Goal: Transaction & Acquisition: Purchase product/service

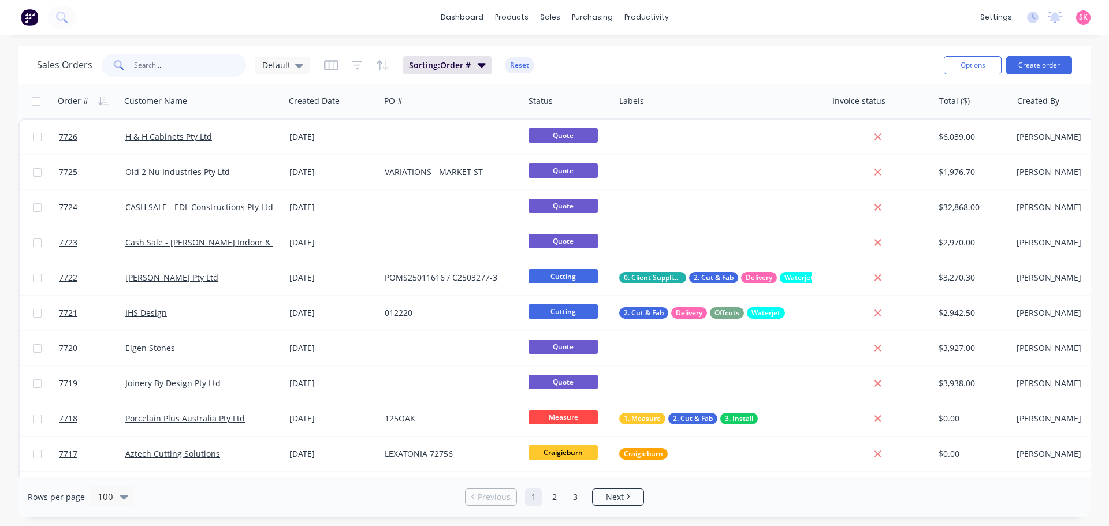
click at [165, 58] on input "text" at bounding box center [190, 65] width 113 height 23
type input "stockland"
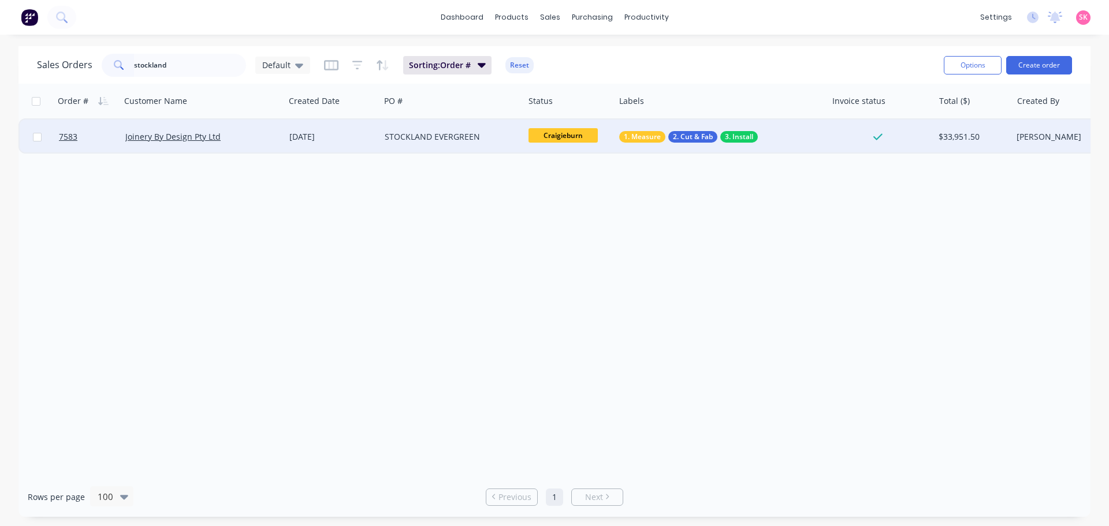
click at [448, 143] on div "STOCKLAND EVERGREEN" at bounding box center [452, 137] width 144 height 35
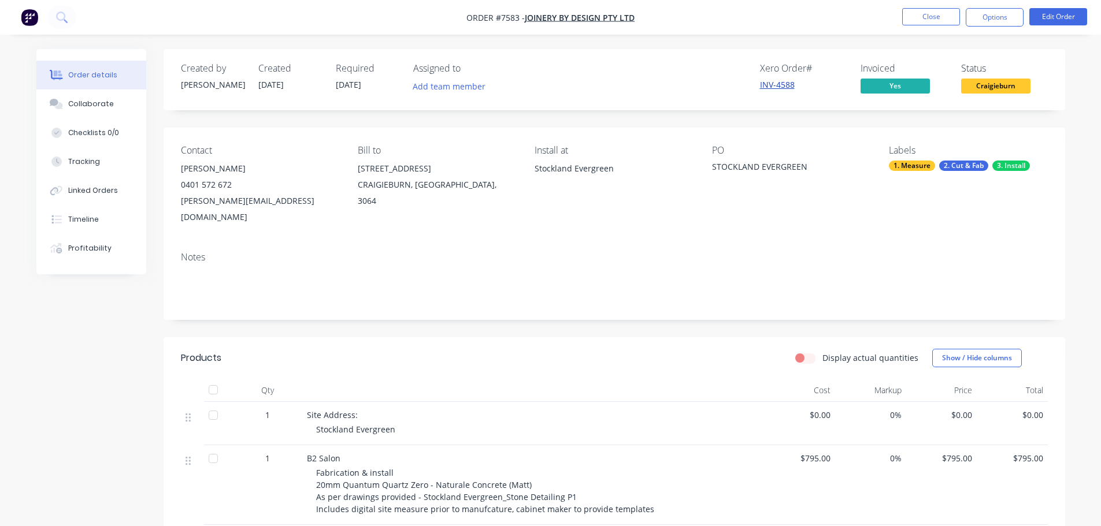
click at [778, 84] on link "INV-4588" at bounding box center [777, 84] width 35 height 11
click at [930, 16] on button "Close" at bounding box center [931, 16] width 58 height 17
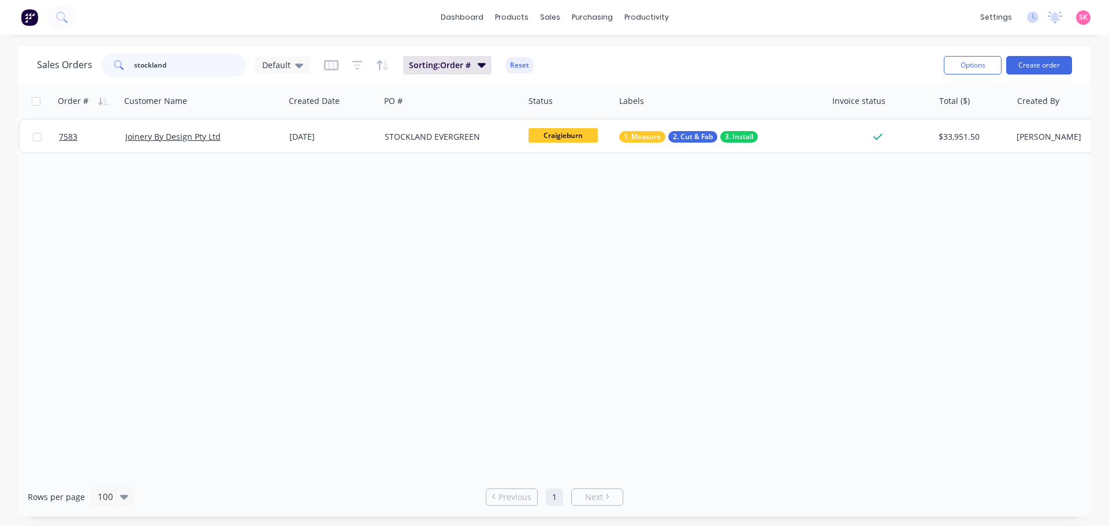
click at [173, 70] on input "stockland" at bounding box center [190, 65] width 113 height 23
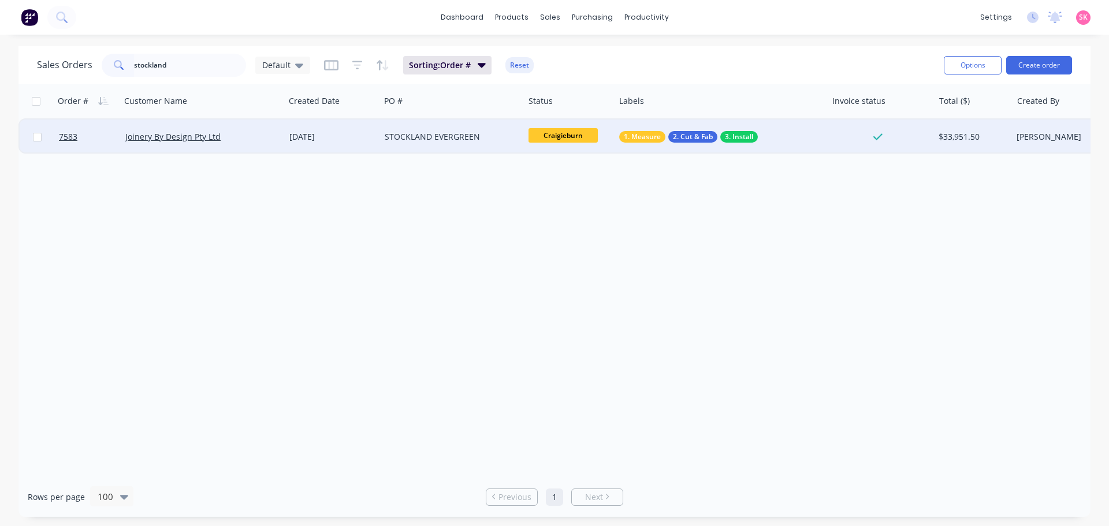
click at [307, 136] on div "[DATE]" at bounding box center [332, 137] width 86 height 12
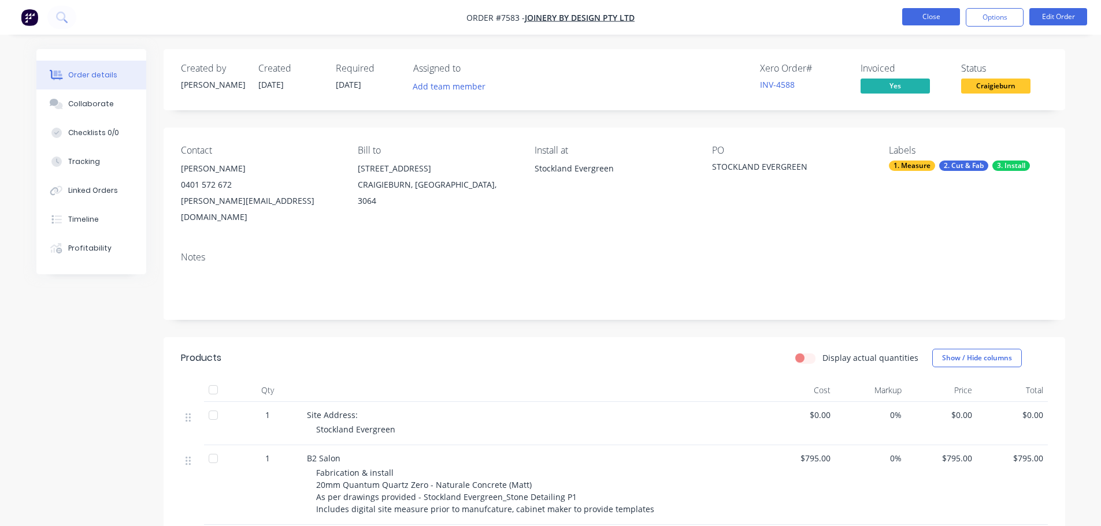
click at [918, 19] on button "Close" at bounding box center [931, 16] width 58 height 17
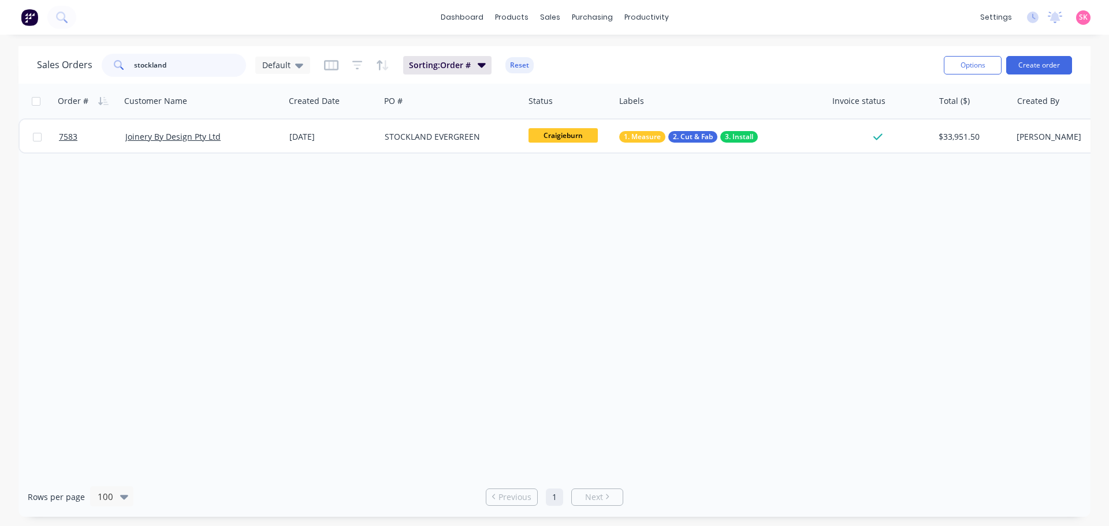
drag, startPoint x: 132, startPoint y: 60, endPoint x: 50, endPoint y: 57, distance: 82.1
click at [52, 57] on div "Sales Orders stockland Default" at bounding box center [173, 65] width 273 height 23
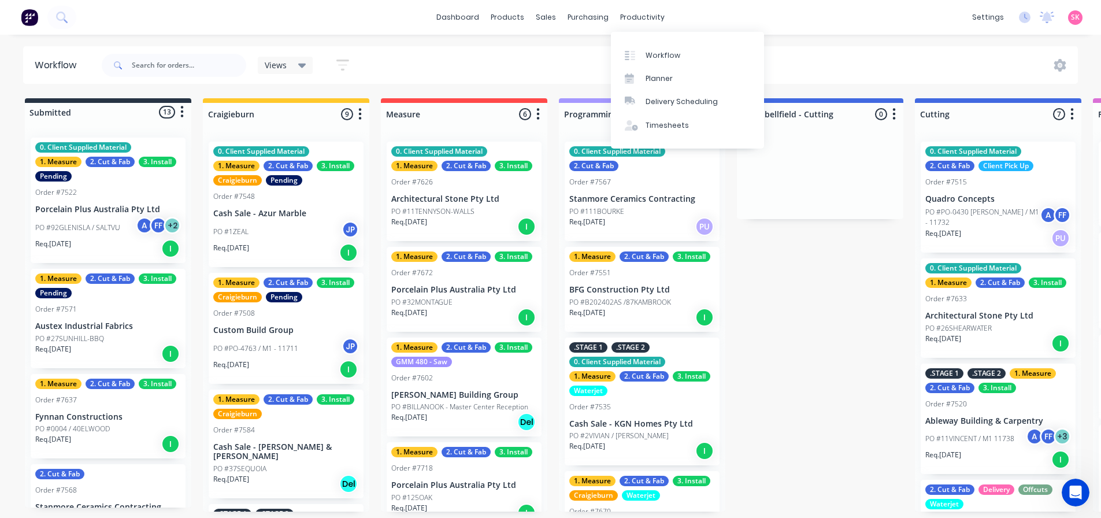
scroll to position [107, 0]
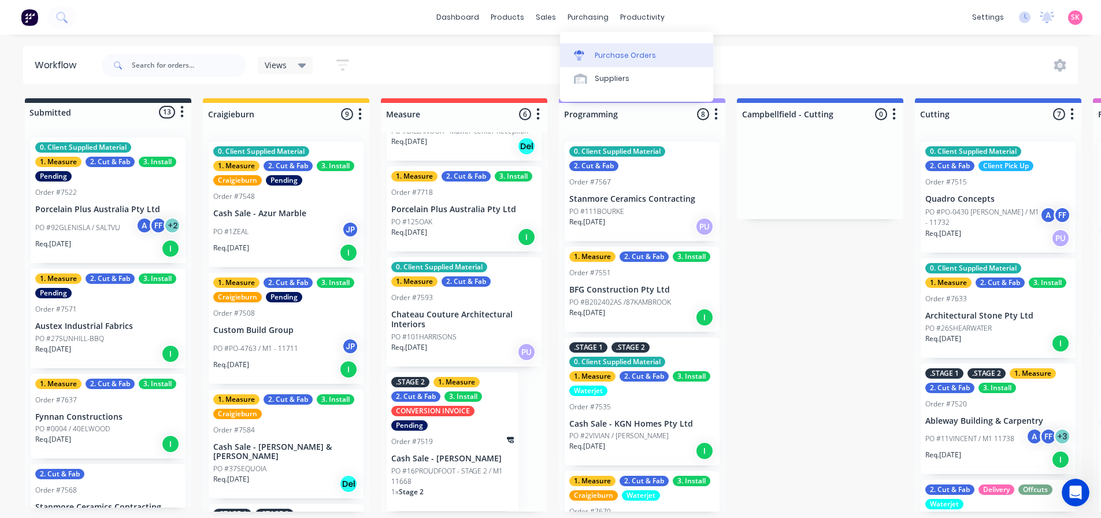
click at [611, 53] on div "Purchase Orders" at bounding box center [625, 55] width 61 height 10
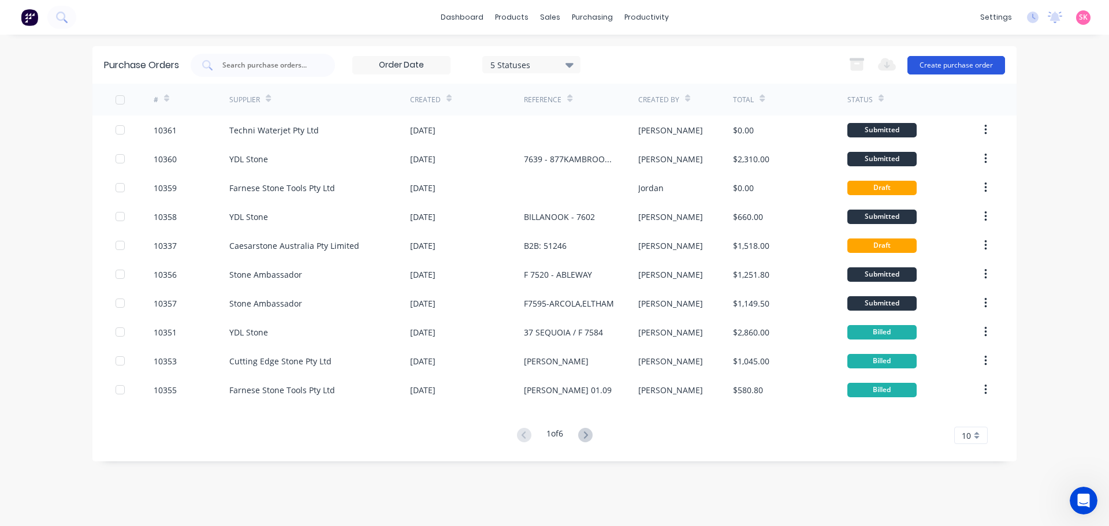
click at [938, 66] on button "Create purchase order" at bounding box center [957, 65] width 98 height 18
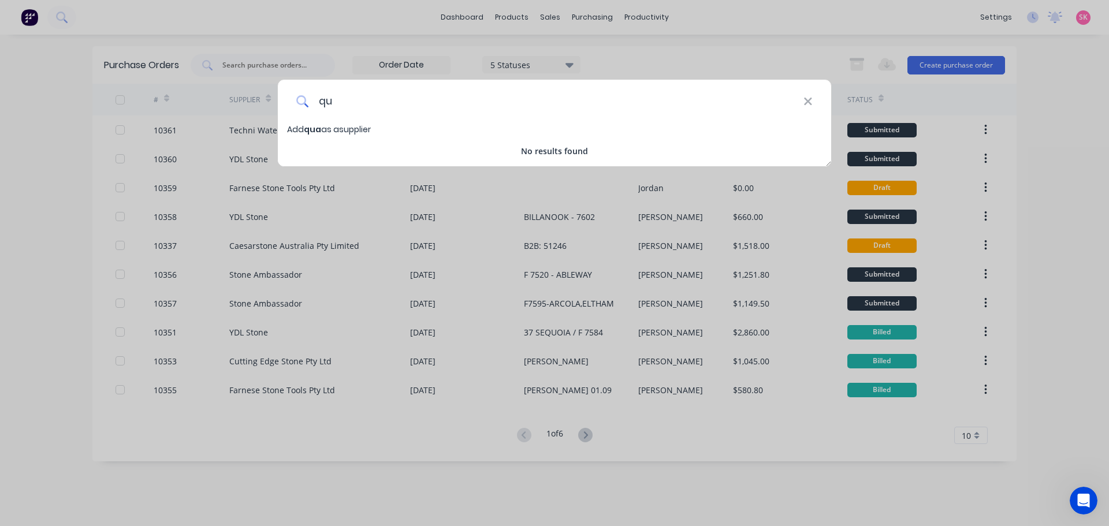
type input "q"
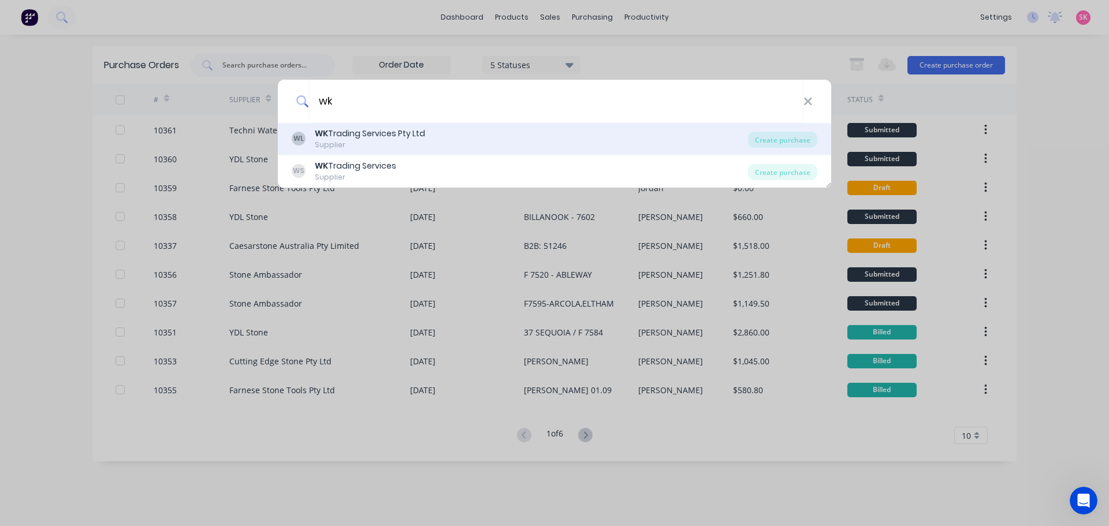
type input "wk"
click at [492, 125] on div "WL WK Trading Services Pty Ltd Supplier Create purchase" at bounding box center [555, 139] width 554 height 32
click at [491, 125] on div "WL WK Trading Services Pty Ltd Supplier Create purchase" at bounding box center [555, 139] width 554 height 32
click at [771, 135] on div "Create purchase" at bounding box center [782, 140] width 69 height 16
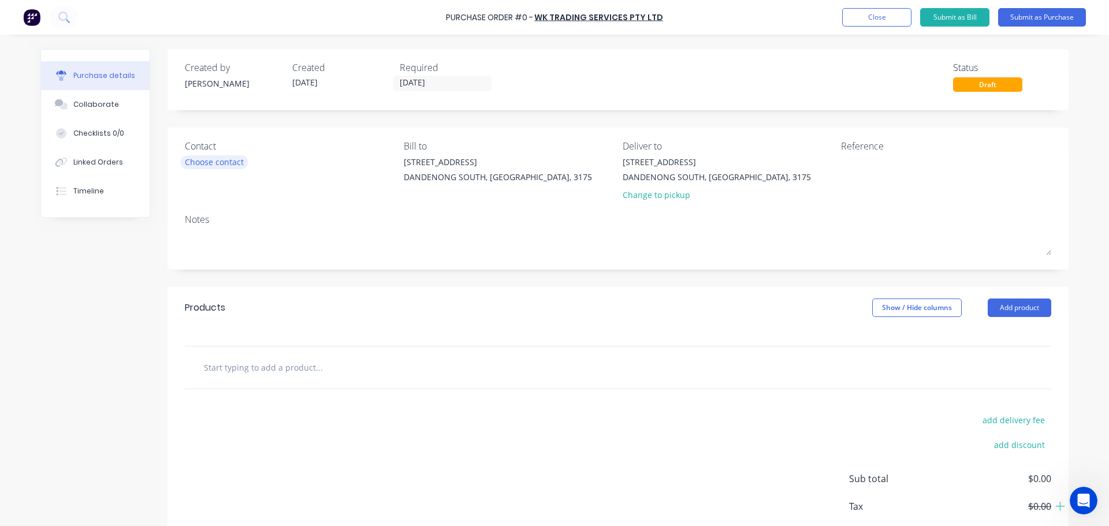
click at [214, 162] on div "Choose contact" at bounding box center [214, 162] width 59 height 12
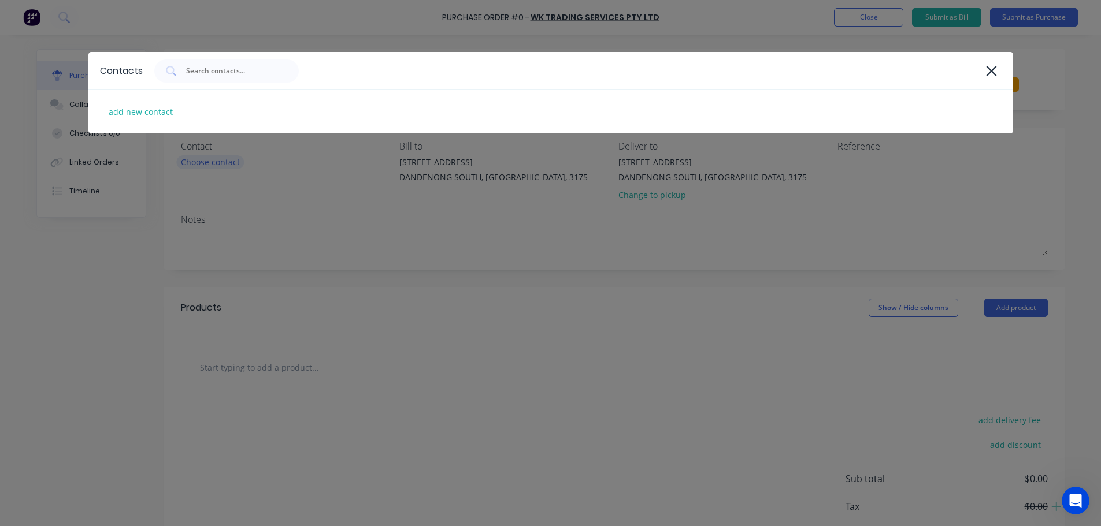
click at [214, 162] on div "Contacts add new contact" at bounding box center [550, 263] width 1101 height 526
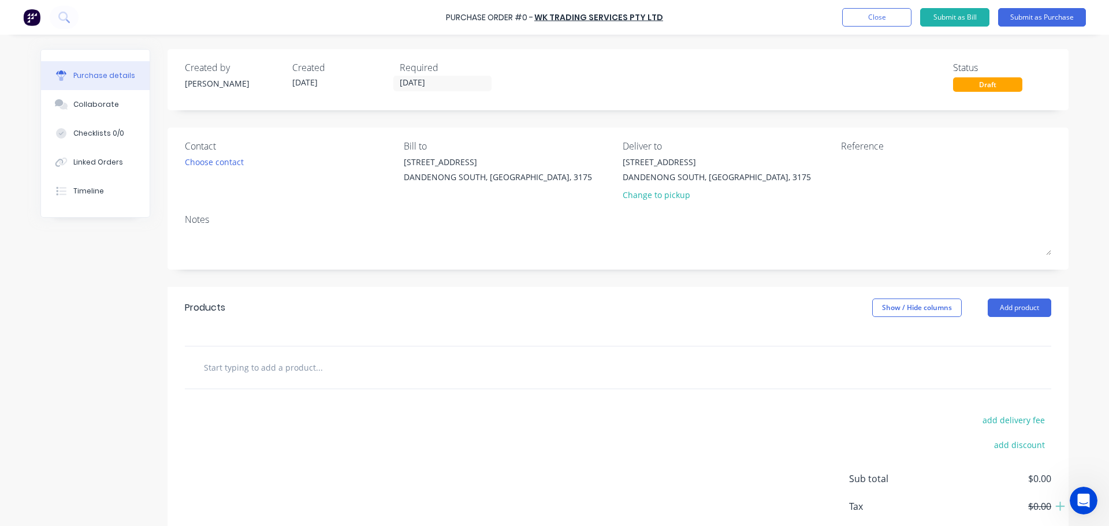
click at [302, 374] on input "text" at bounding box center [318, 367] width 231 height 23
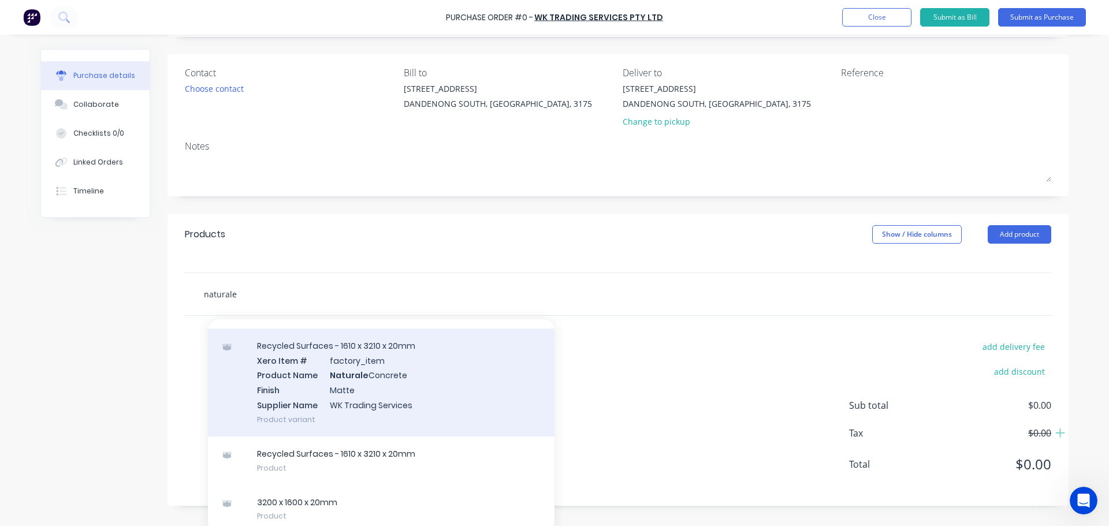
scroll to position [80, 0]
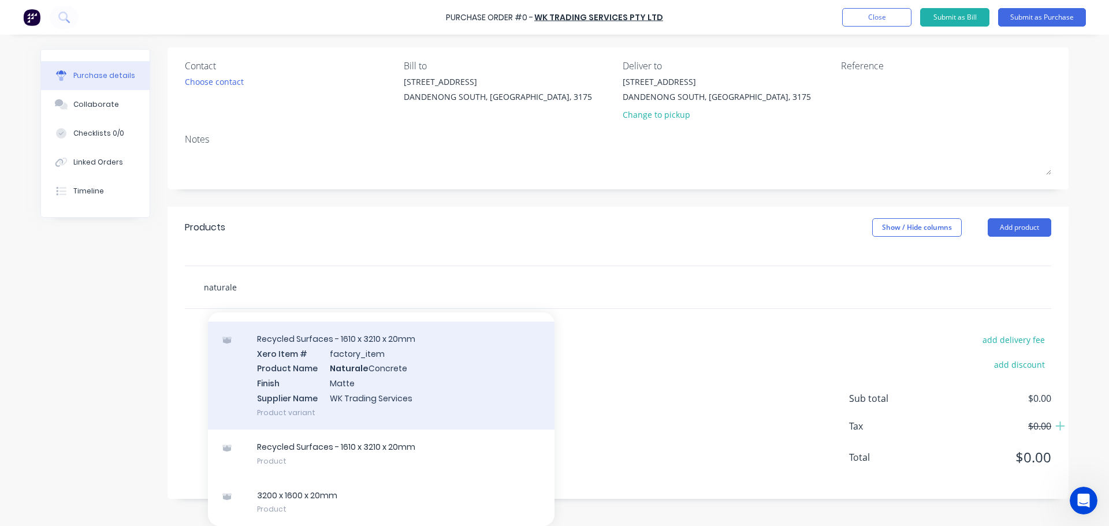
type input "naturale"
click at [387, 372] on div "Recycled Surfaces - 1610 x 3210 x 20mm Xero Item # factory_item Product Name Na…" at bounding box center [381, 376] width 347 height 108
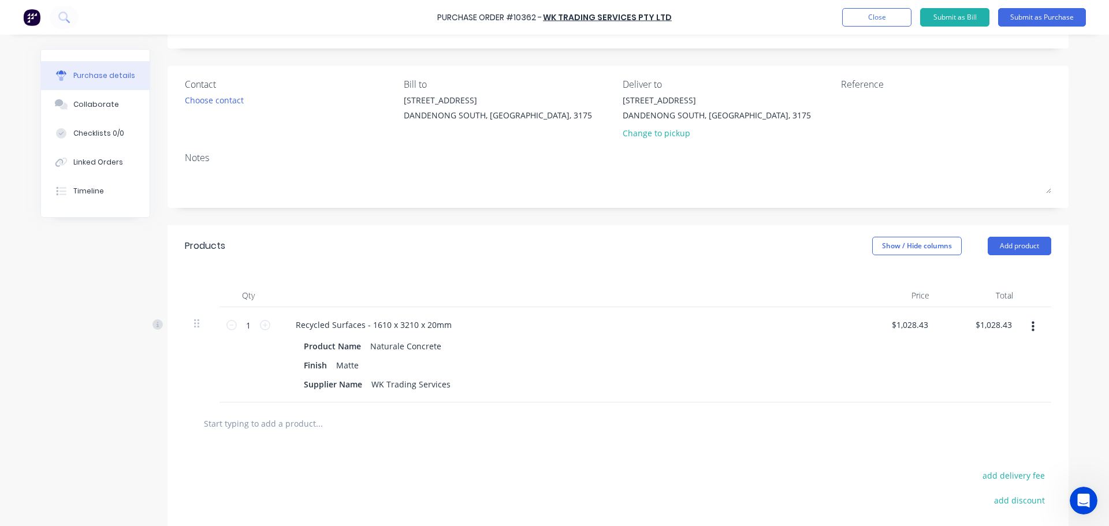
scroll to position [173, 0]
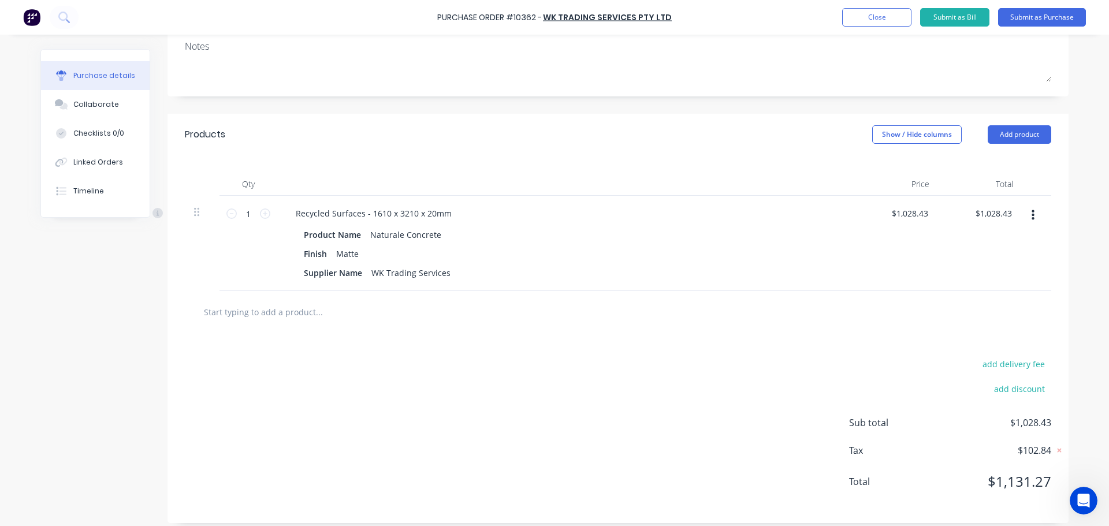
click at [296, 318] on input "text" at bounding box center [318, 311] width 231 height 23
click at [308, 319] on input "text" at bounding box center [318, 311] width 231 height 23
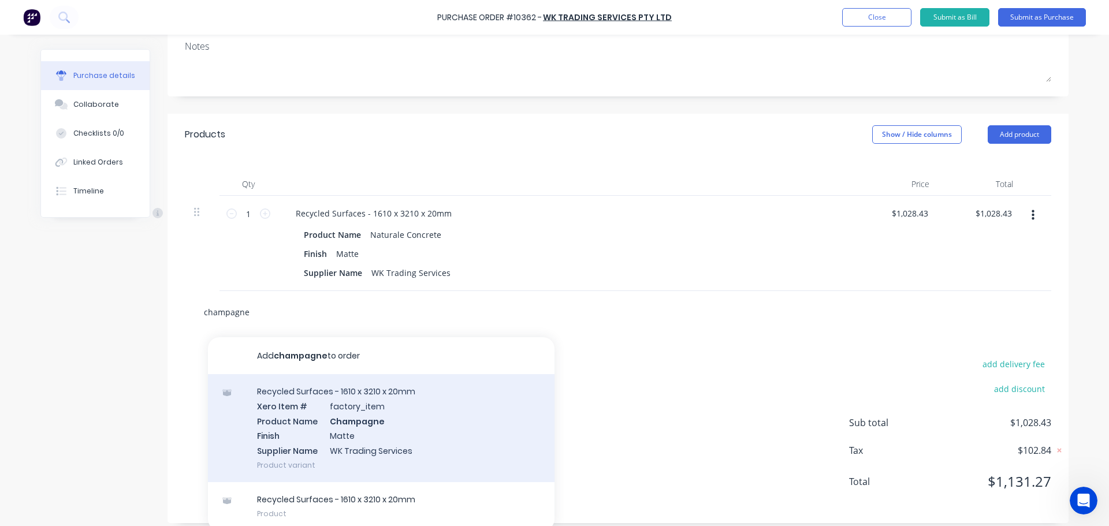
type input "champagne"
click at [377, 418] on div "Recycled Surfaces - 1610 x 3210 x 20mm Xero Item # factory_item Product Name Ch…" at bounding box center [381, 428] width 347 height 108
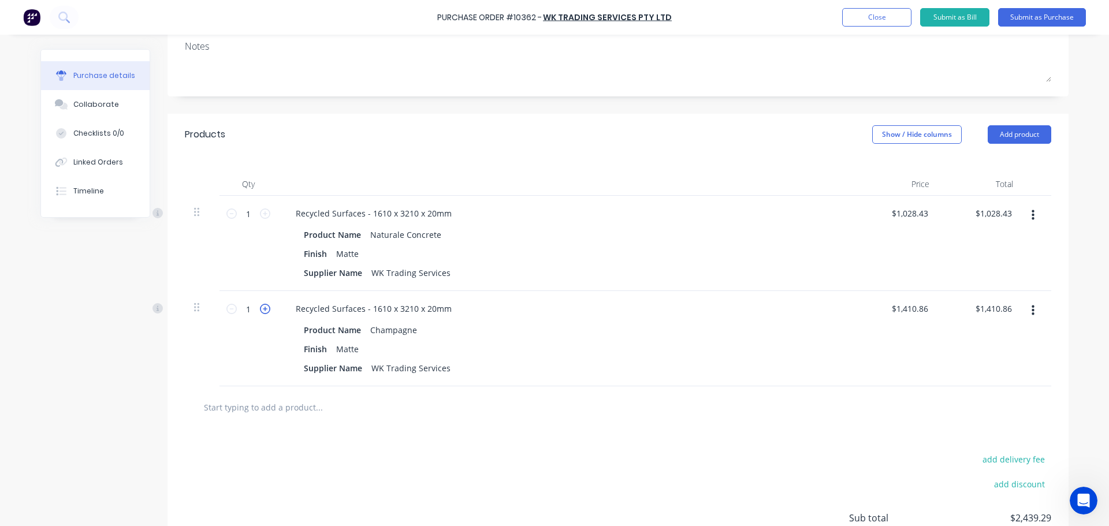
click at [260, 311] on icon at bounding box center [265, 309] width 10 height 10
type input "2"
type input "$2,821.72"
click at [260, 311] on icon at bounding box center [265, 309] width 10 height 10
type input "3"
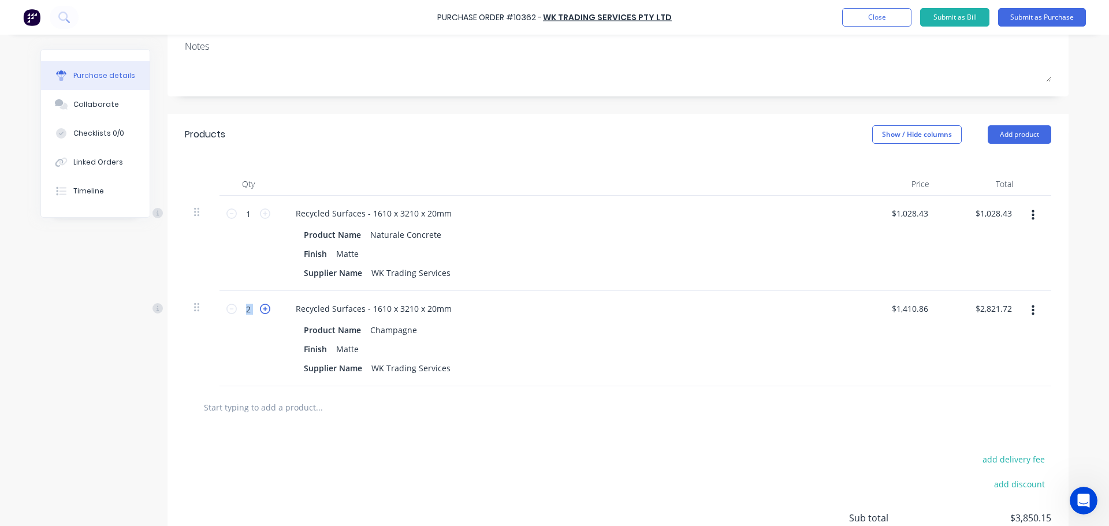
type input "$4,232.58"
click at [260, 311] on icon at bounding box center [265, 309] width 10 height 10
type input "4"
type input "$5,643.44"
click at [261, 217] on icon at bounding box center [265, 214] width 10 height 10
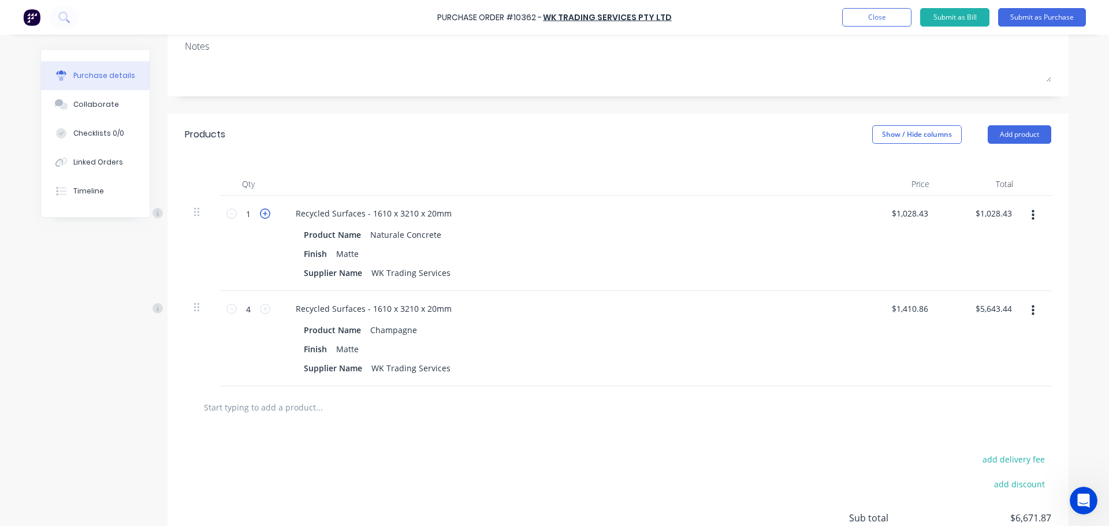
type input "2"
type input "$2,056.86"
click at [261, 217] on icon at bounding box center [265, 214] width 10 height 10
type input "3"
type input "$3,085.29"
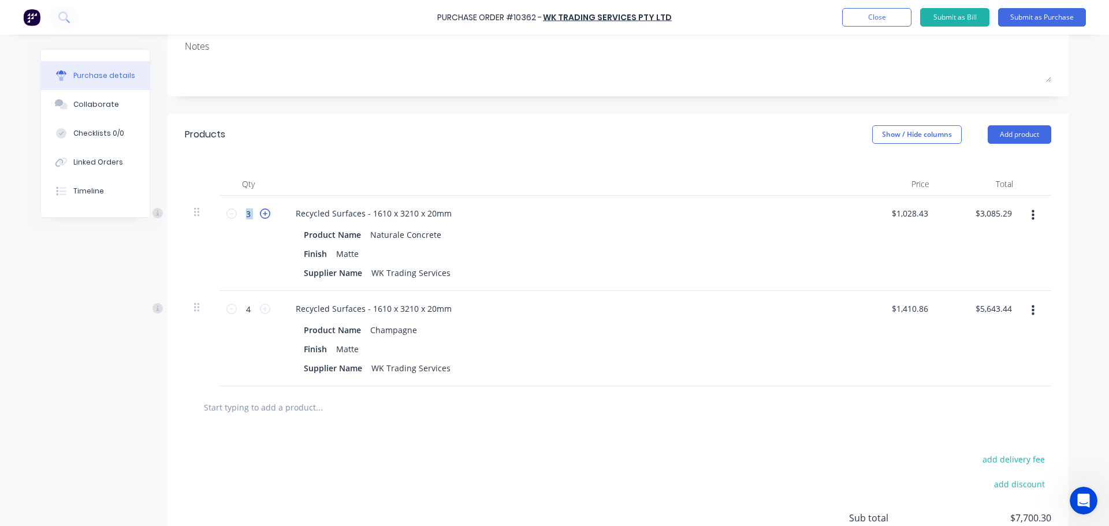
click at [261, 217] on icon at bounding box center [265, 214] width 10 height 10
type input "4"
type input "$4,113.72"
click at [261, 217] on icon at bounding box center [265, 214] width 10 height 10
type input "5"
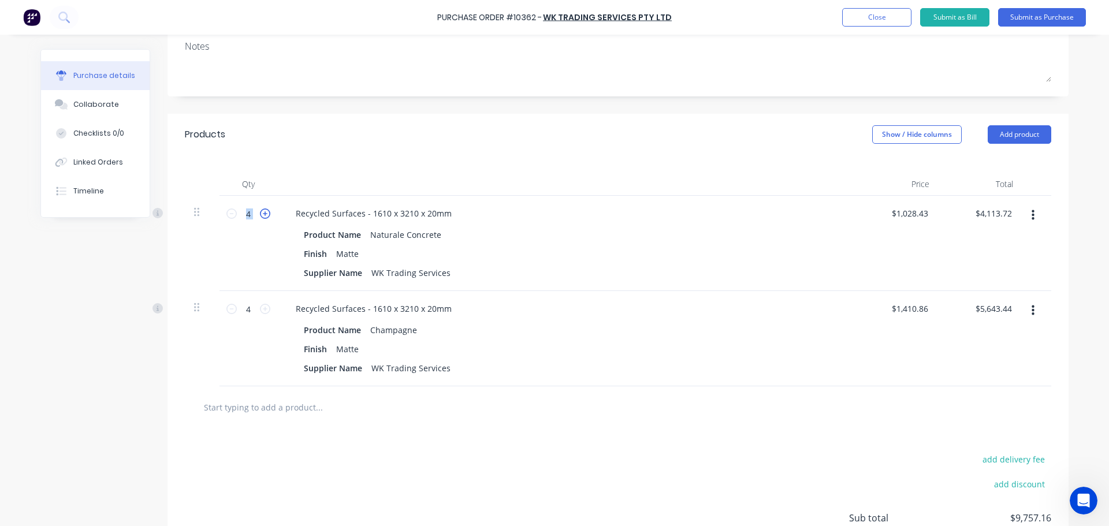
type input "$5,142.15"
click at [261, 217] on icon at bounding box center [265, 214] width 10 height 10
type input "6"
type input "$6,170.58"
click at [261, 217] on icon at bounding box center [265, 214] width 10 height 10
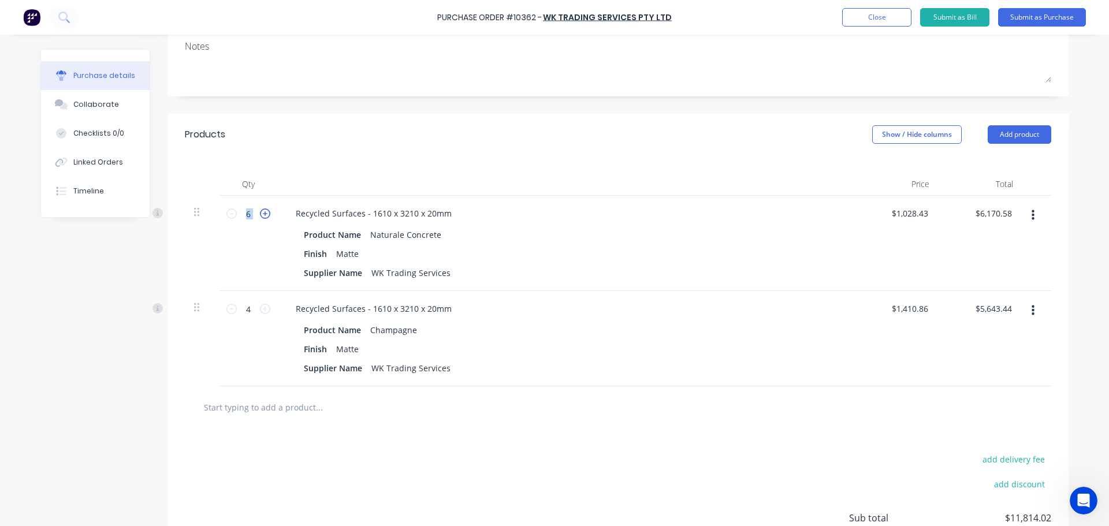
type input "7"
type input "$7,199.01"
click at [261, 217] on icon at bounding box center [265, 214] width 10 height 10
type input "8"
type input "$8,227.44"
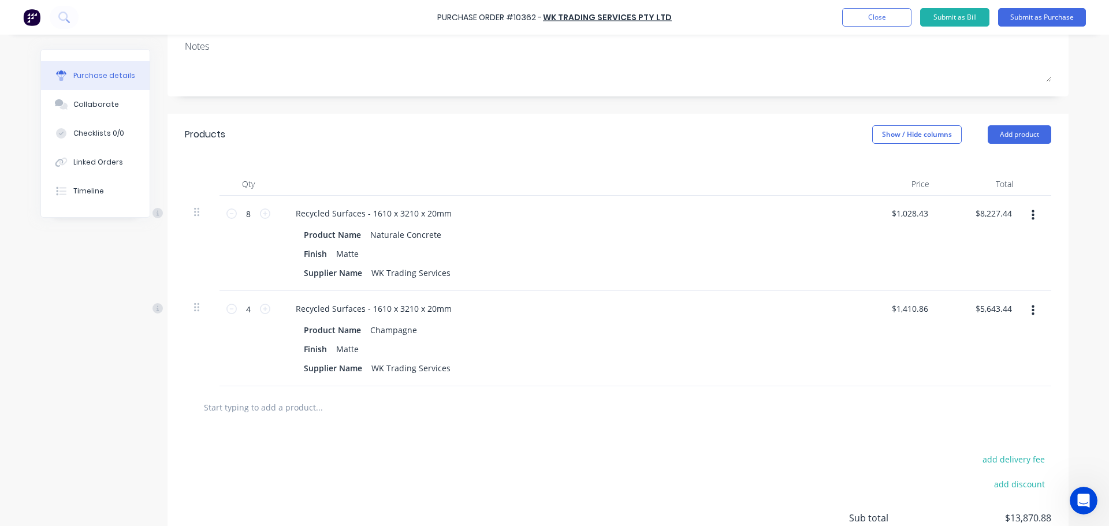
click at [222, 221] on div "8 8" at bounding box center [249, 243] width 58 height 95
click at [229, 219] on div "8 8" at bounding box center [248, 213] width 39 height 17
click at [229, 214] on icon at bounding box center [231, 214] width 10 height 10
type input "7"
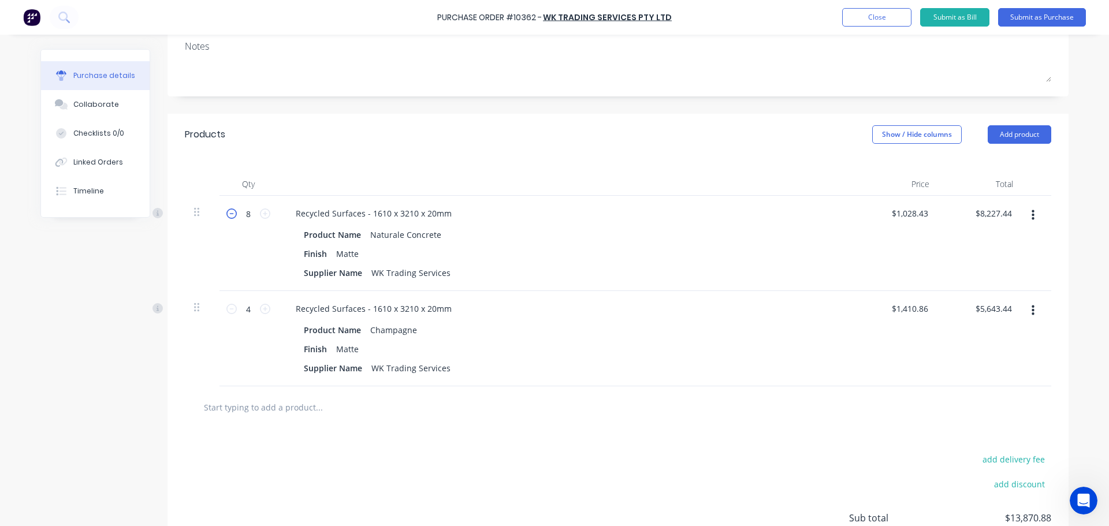
type input "$7,199.01"
click at [229, 214] on icon at bounding box center [231, 214] width 10 height 10
type input "6"
type input "$6,170.58"
click at [600, 294] on div "Recycled Surfaces - 1610 x 3210 x 20mm Product Name Champagne Finish Matte Supp…" at bounding box center [566, 338] width 578 height 95
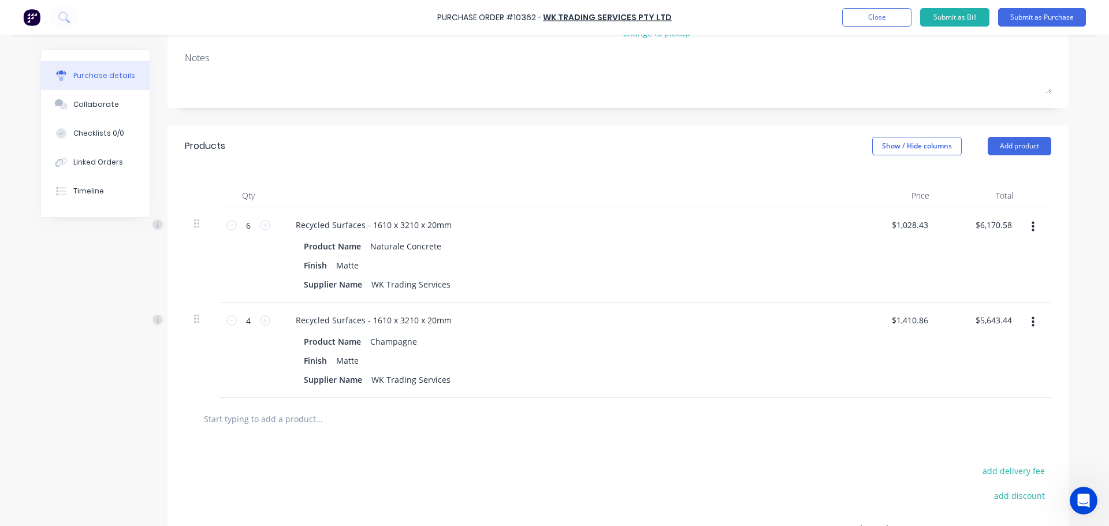
scroll to position [220, 0]
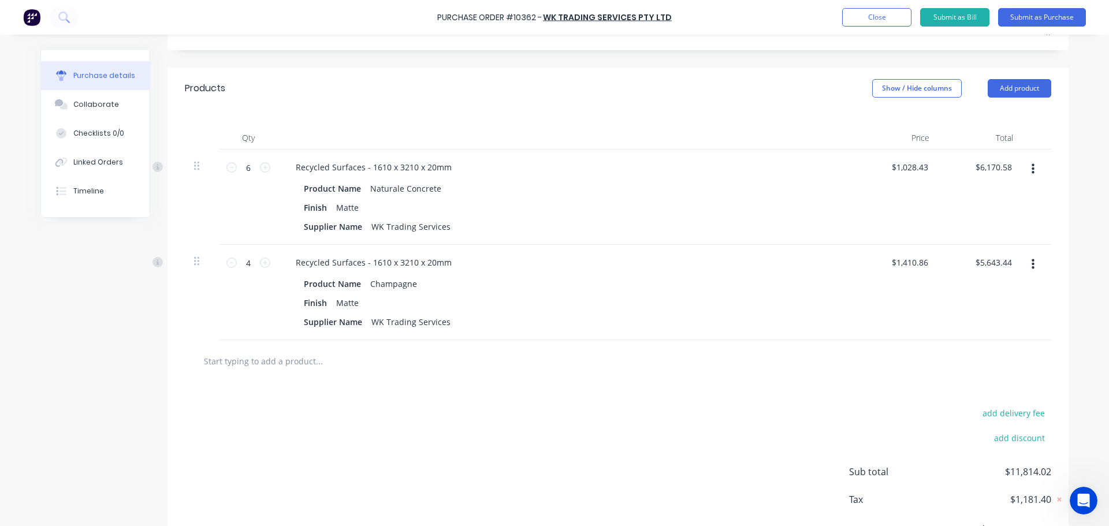
click at [923, 176] on div "$1,028.43 $1,028.43" at bounding box center [897, 197] width 84 height 95
click at [916, 170] on input "1028.4300" at bounding box center [910, 167] width 42 height 17
type input "$1,028.43"
click at [1001, 165] on input "6170.58" at bounding box center [997, 167] width 36 height 17
drag, startPoint x: 1009, startPoint y: 168, endPoint x: 906, endPoint y: 166, distance: 102.9
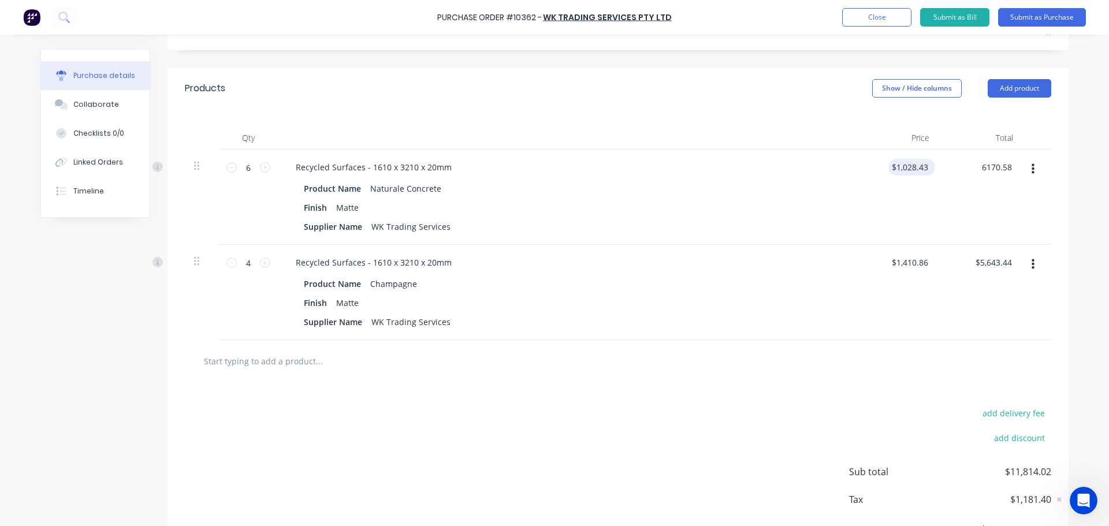
click at [906, 166] on div "6 6 Recycled Surfaces - 1610 x 3210 x 20mm Product Name Naturale Concrete Finis…" at bounding box center [618, 197] width 867 height 95
type input "5179.99"
type input "$863.3317"
type input "$5,179.99"
click at [996, 247] on div "$5,643.44 $5,643.44" at bounding box center [981, 292] width 84 height 95
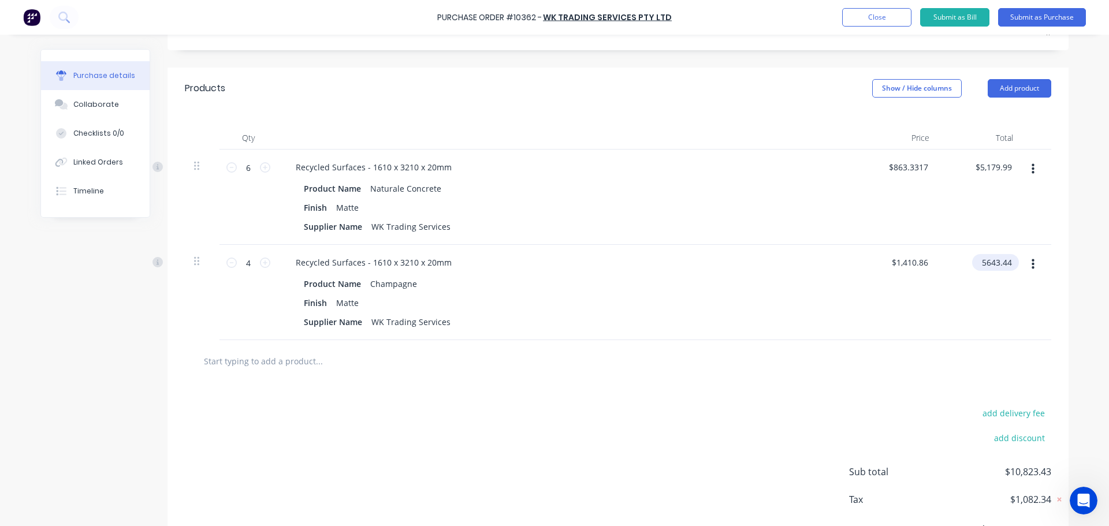
click at [998, 258] on input "5643.44" at bounding box center [993, 262] width 42 height 17
click at [998, 258] on input "5643.44" at bounding box center [997, 262] width 36 height 17
type input "5507.95"
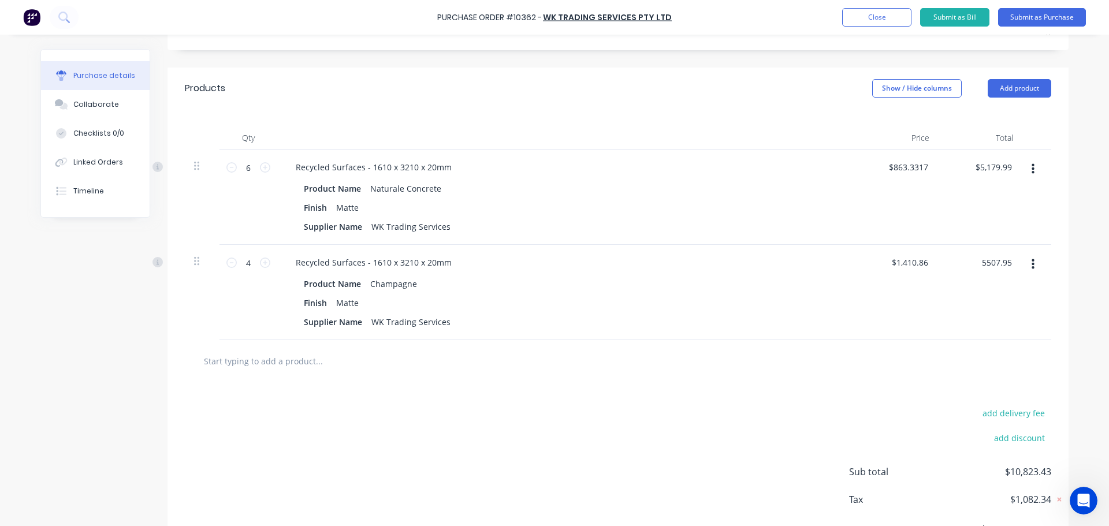
type input "$1,376.9875"
type input "$5,507.95"
click at [998, 288] on div "$5,507.95 5507.95" at bounding box center [981, 292] width 84 height 95
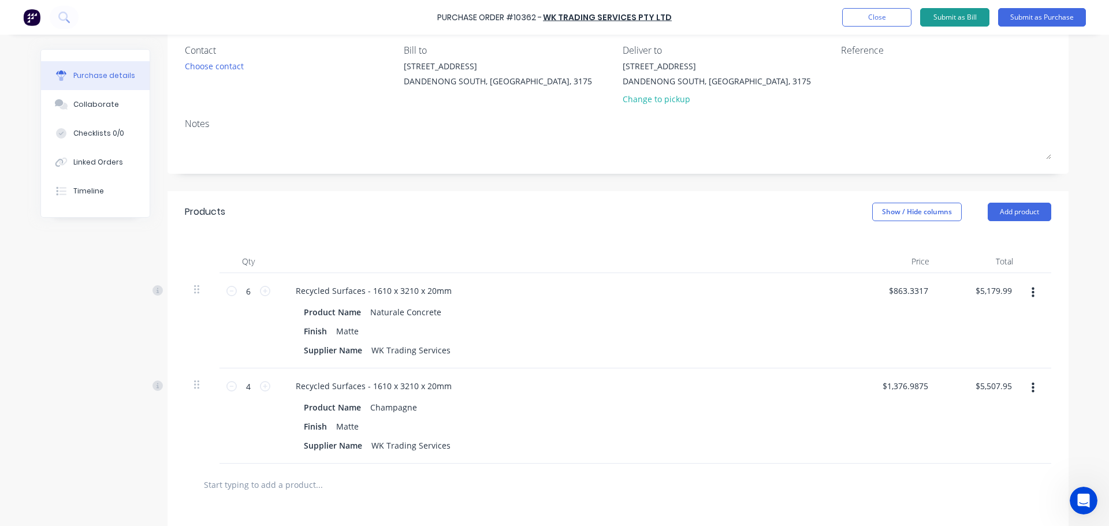
scroll to position [0, 0]
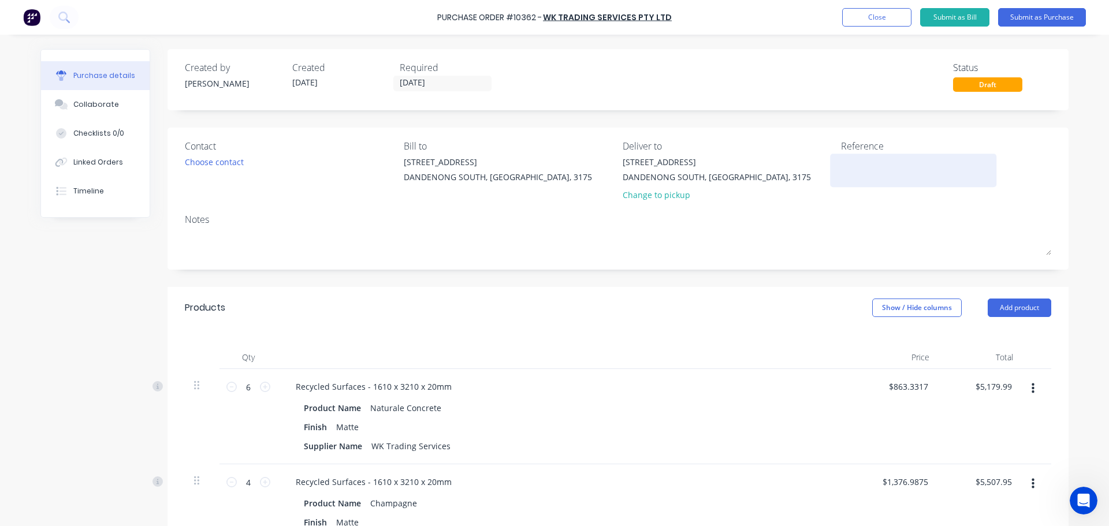
click at [875, 168] on textarea at bounding box center [913, 169] width 144 height 26
click at [872, 165] on textarea at bounding box center [913, 169] width 144 height 26
type textarea "STOCKLAND EVERGREEN"
type textarea "x"
type textarea "STOCKLAND EVERGREEN"
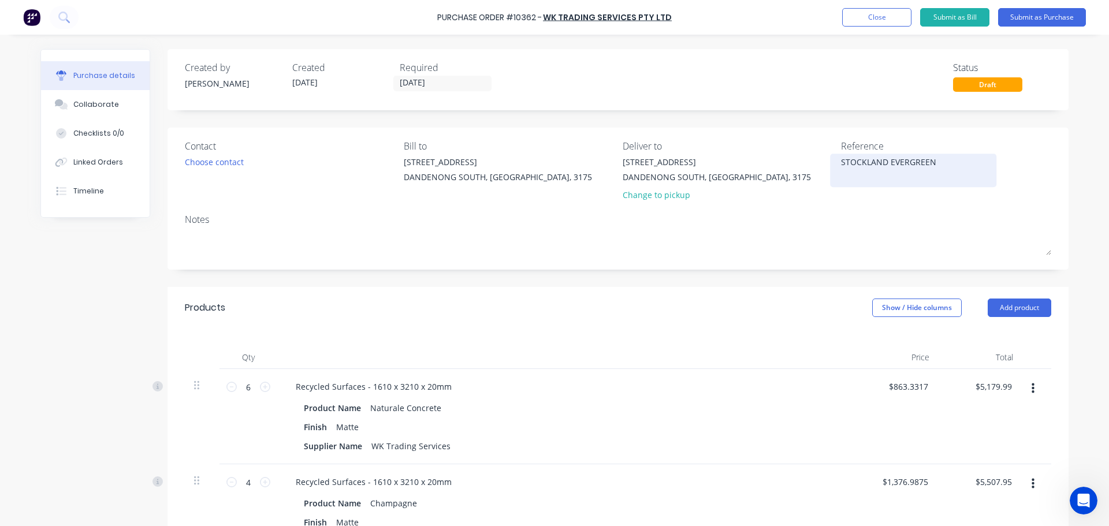
type textarea "x"
type textarea "STOCKLAND EVERGREEN 7"
type textarea "x"
type textarea "STOCKLAND EVERGREEN 75"
type textarea "x"
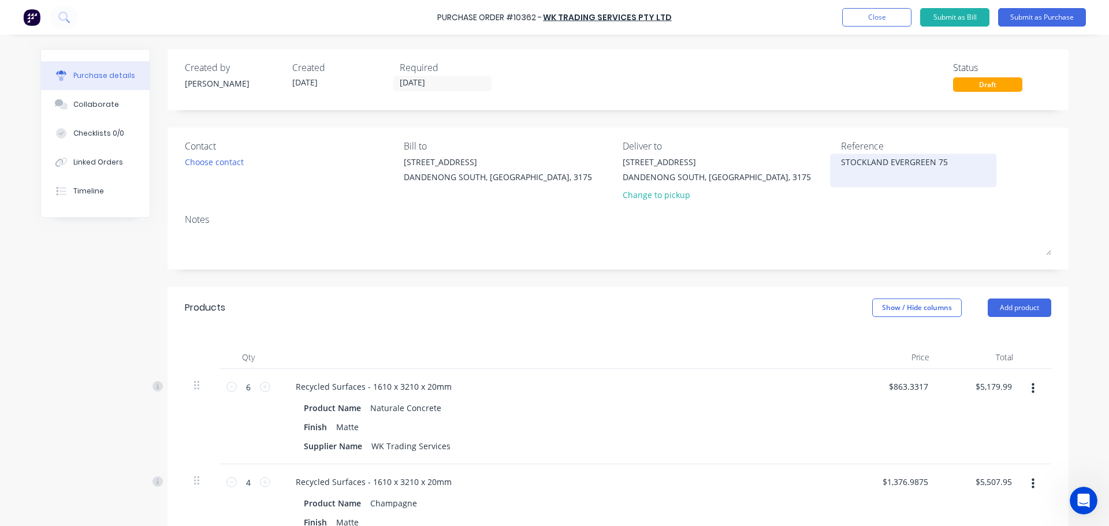
type textarea "STOCKLAND EVERGREEN 758"
type textarea "x"
type textarea "STOCKLAND EVERGREEN 7583"
type textarea "x"
type textarea "STOCKLAND EVERGREEN 7583"
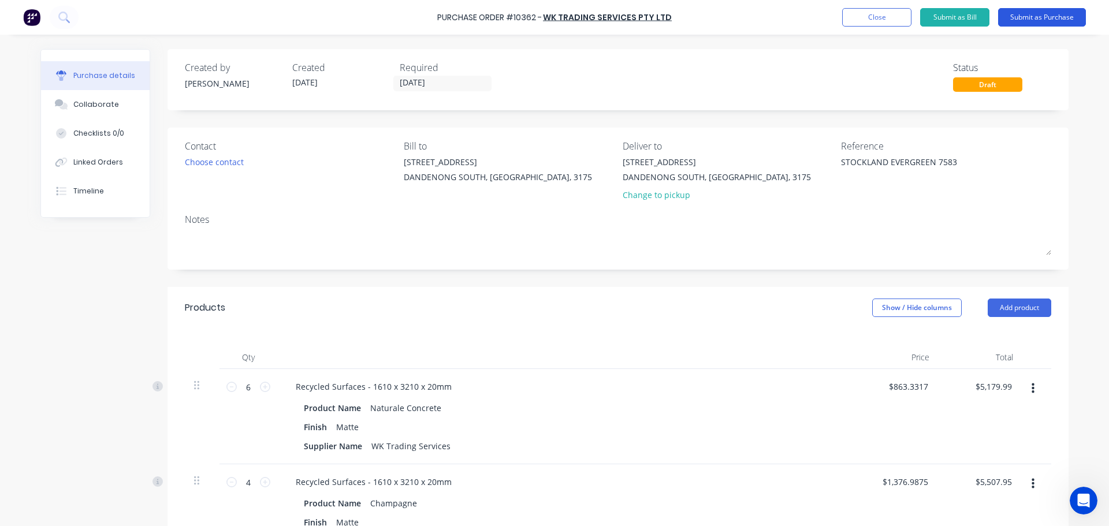
click at [1023, 25] on button "Submit as Purchase" at bounding box center [1042, 17] width 88 height 18
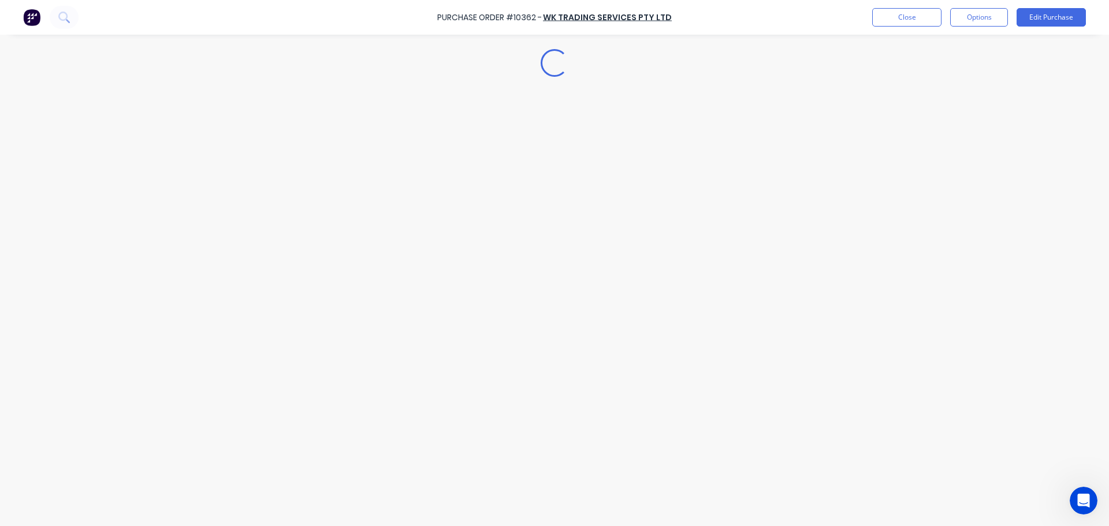
type textarea "x"
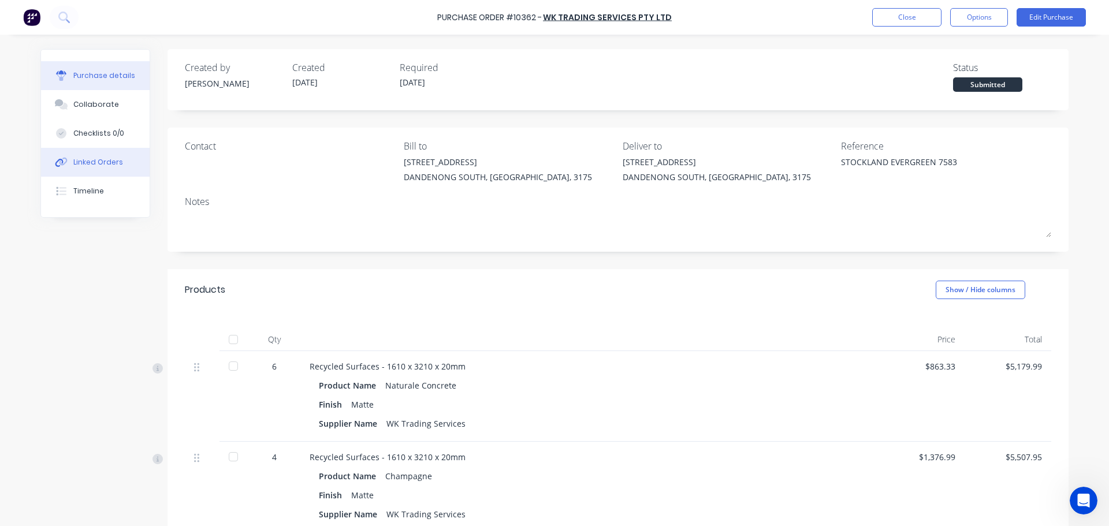
click at [107, 162] on div "Linked Orders" at bounding box center [98, 162] width 50 height 10
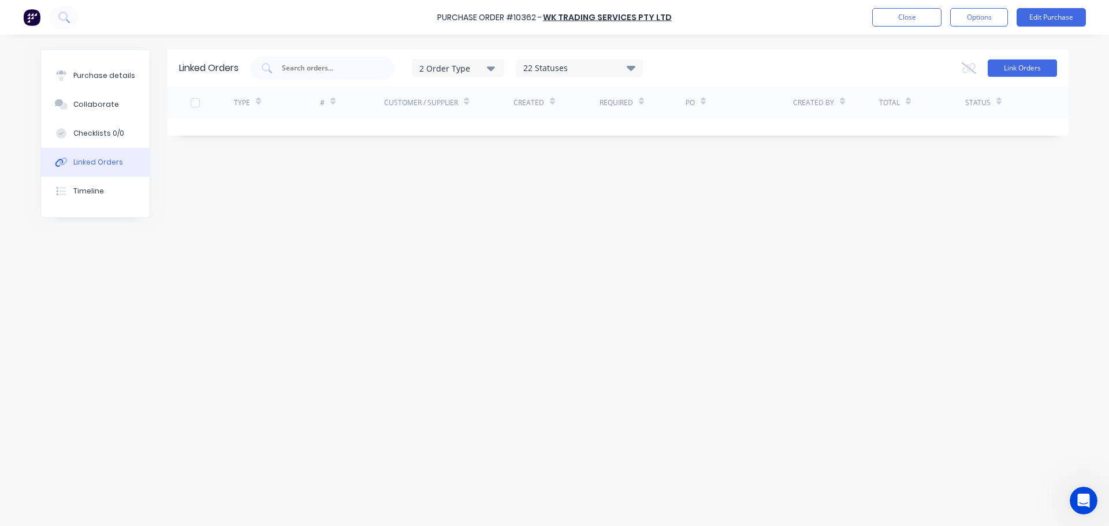
click at [1036, 70] on button "Link Orders" at bounding box center [1022, 68] width 69 height 17
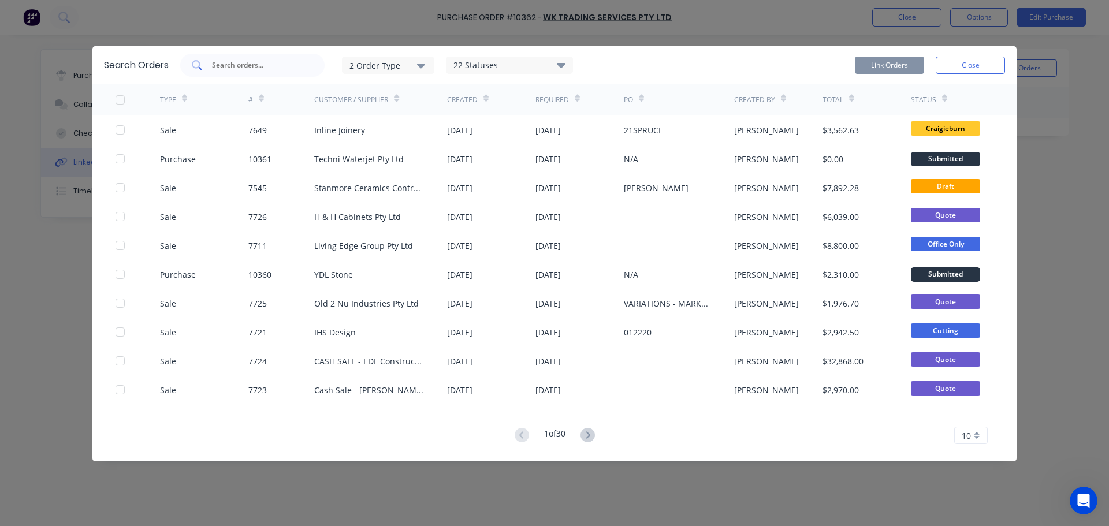
click at [258, 76] on div at bounding box center [252, 65] width 144 height 23
click at [261, 67] on input "text" at bounding box center [259, 66] width 96 height 12
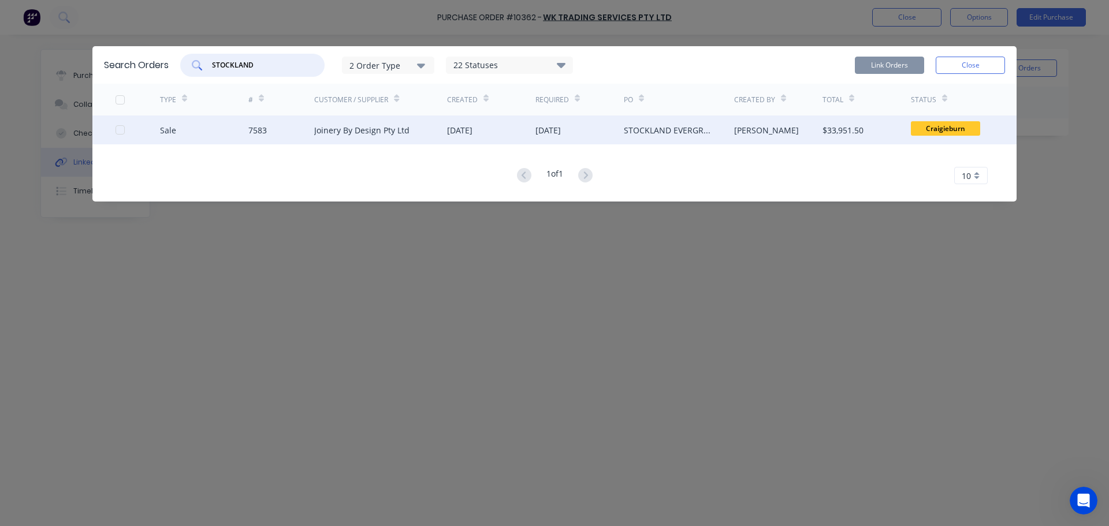
type input "STOCKLAND"
click at [113, 132] on div "Sale 7583 Joinery By Design Pty Ltd 01 Aug 2025 29 Aug 2025 STOCKLAND EVERGREEN…" at bounding box center [554, 130] width 924 height 29
click at [117, 132] on div at bounding box center [120, 129] width 23 height 23
click at [915, 61] on button "Link Orders" at bounding box center [889, 65] width 69 height 17
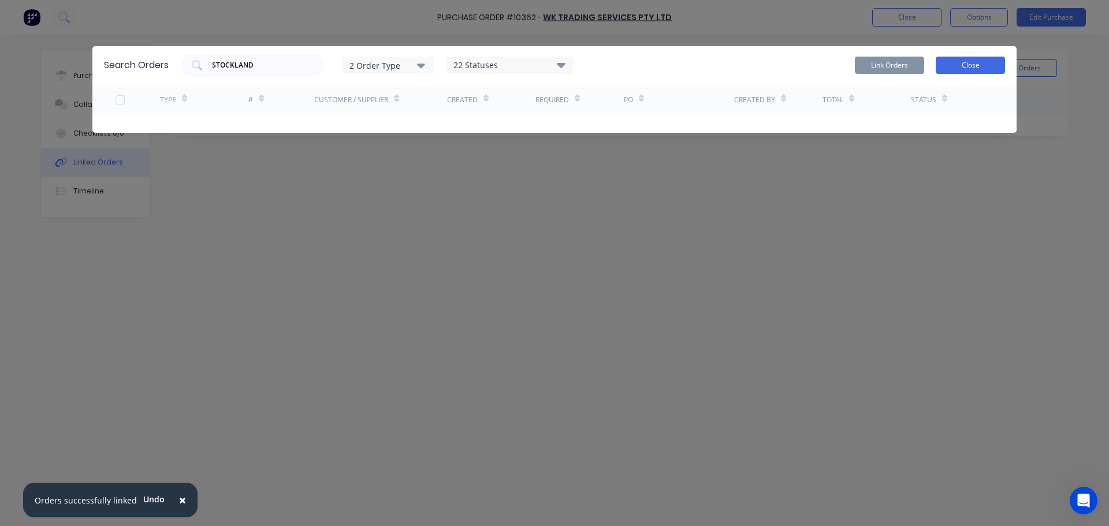
click at [974, 64] on button "Close" at bounding box center [970, 65] width 69 height 17
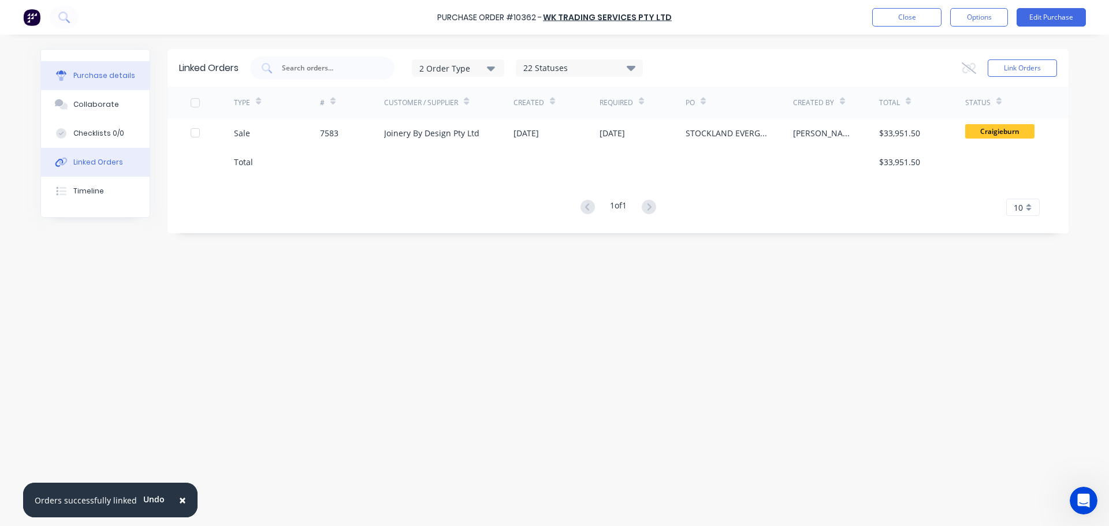
click at [124, 70] on button "Purchase details" at bounding box center [95, 75] width 109 height 29
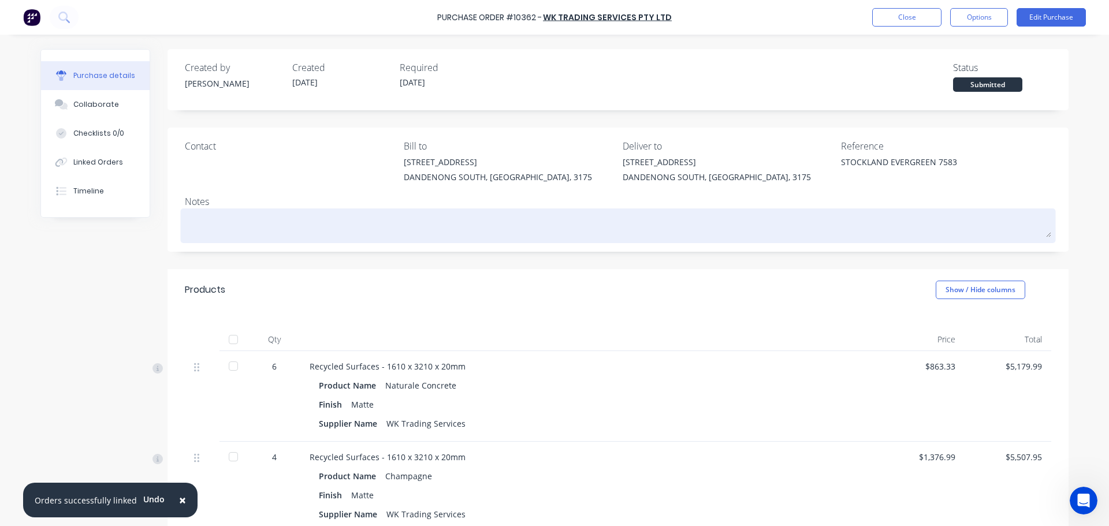
click at [303, 231] on textarea at bounding box center [618, 224] width 867 height 26
paste textarea "OACS-W02LTFBG"
type textarea "x"
type textarea "OACS-W02LTFBG"
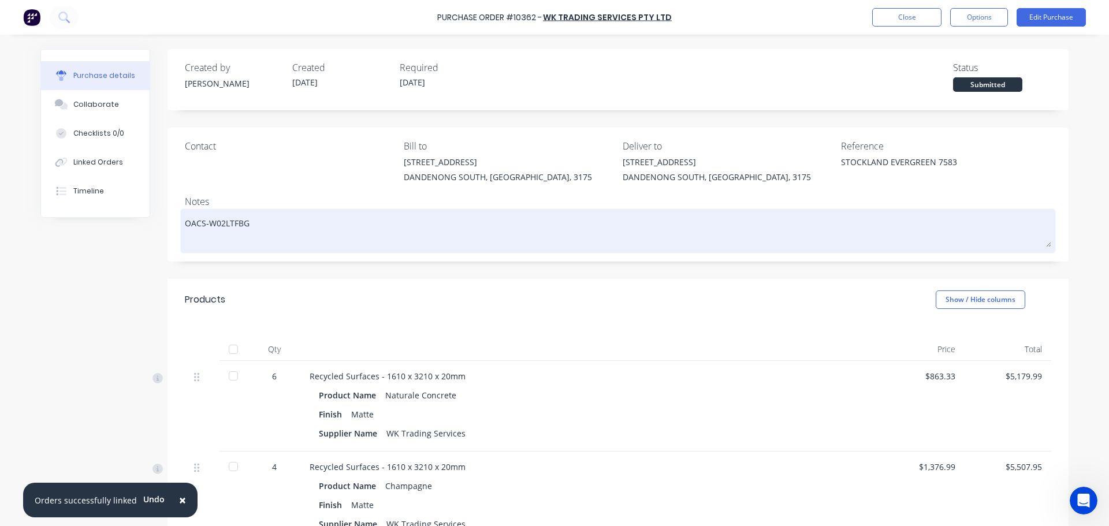
click at [280, 215] on textarea "OACS-W02LTFBG" at bounding box center [618, 229] width 867 height 36
type textarea "x"
type textarea "OACS-W02LTFBG"
type textarea "x"
type textarea "b OACS-W02LTFBG"
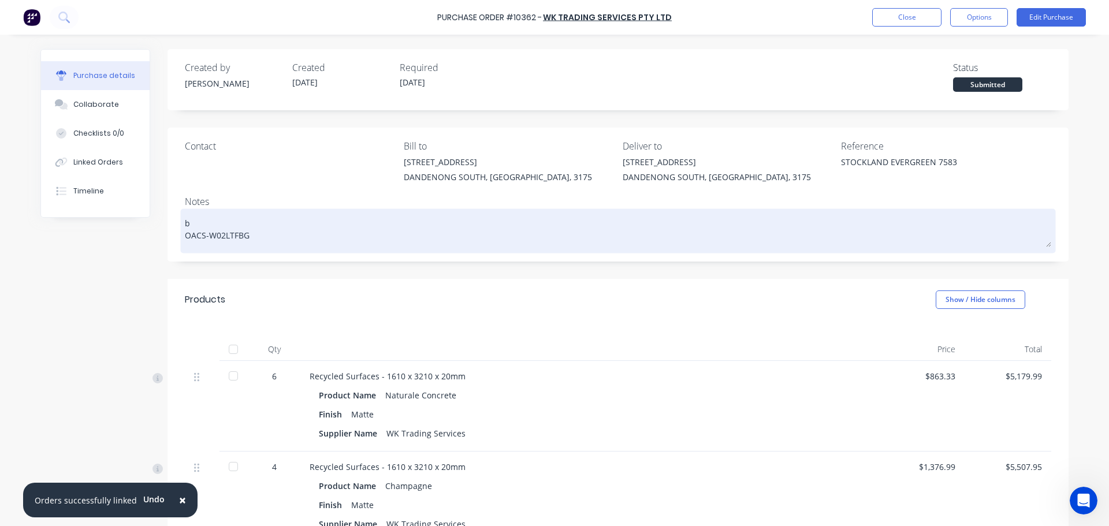
type textarea "x"
type textarea "bq OACS-W02LTFBG"
type textarea "x"
type textarea "b OACS-W02LTFBG"
type textarea "x"
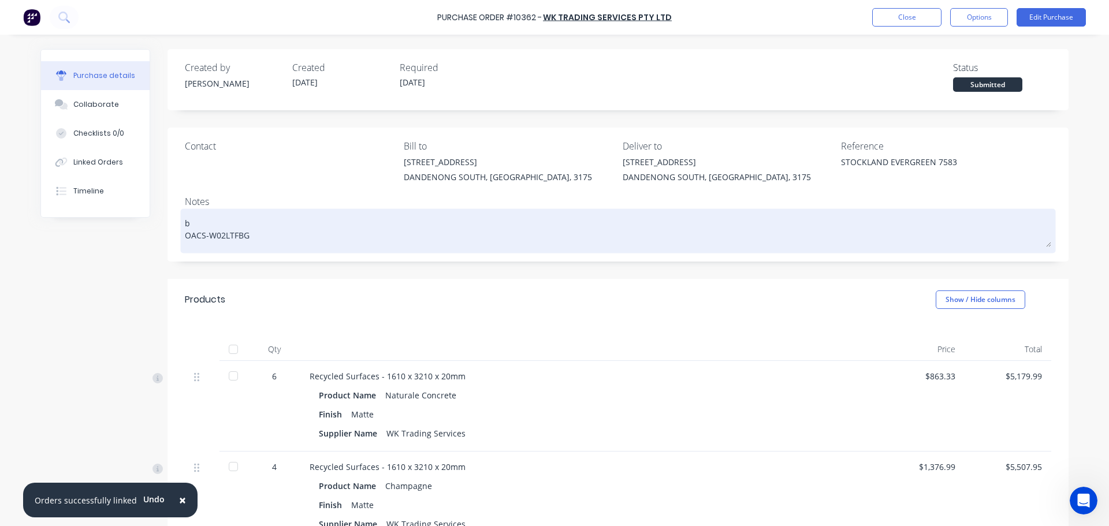
type textarea "OACS-W02LTFBG"
type textarea "x"
type textarea "B OACS-W02LTFBG"
type textarea "x"
type textarea "B2 OACS-W02LTFBG"
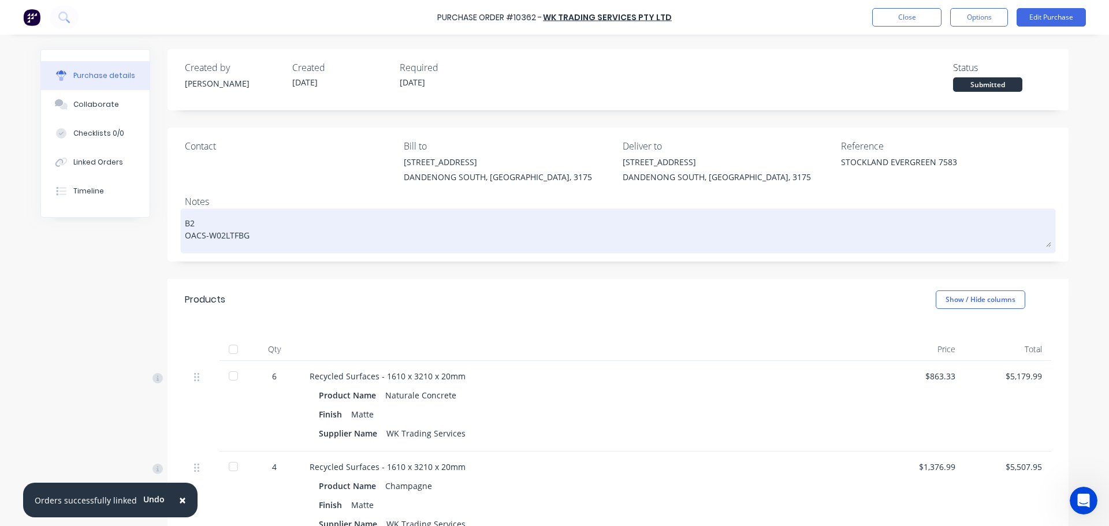
type textarea "x"
type textarea "B2B OACS-W02LTFBG"
type textarea "x"
type textarea "B2B OACS-W02LTFBG"
type textarea "x"
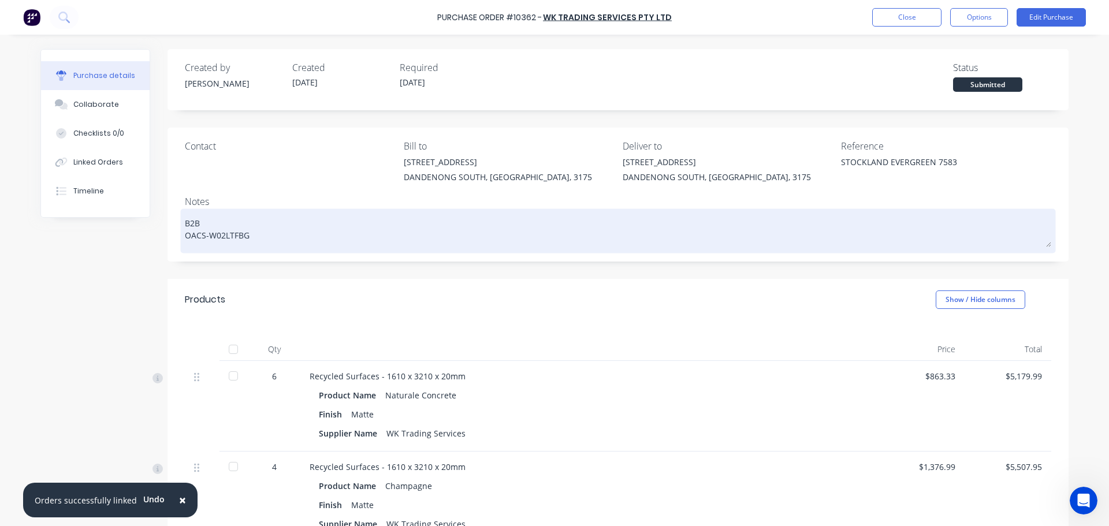
type textarea "B2B O OACS-W02LTFBG"
type textarea "x"
type textarea "B2B OR OACS-W02LTFBG"
type textarea "x"
type textarea "B2B ORD OACS-W02LTFBG"
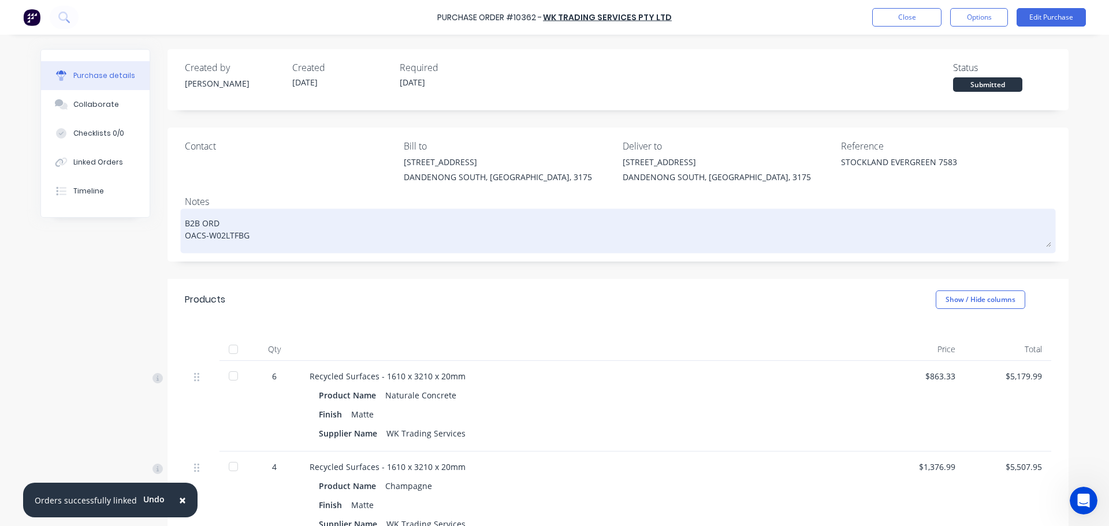
type textarea "x"
type textarea "B2B ORDE OACS-W02LTFBG"
type textarea "x"
type textarea "B2B ORDER OACS-W02LTFBG"
type textarea "x"
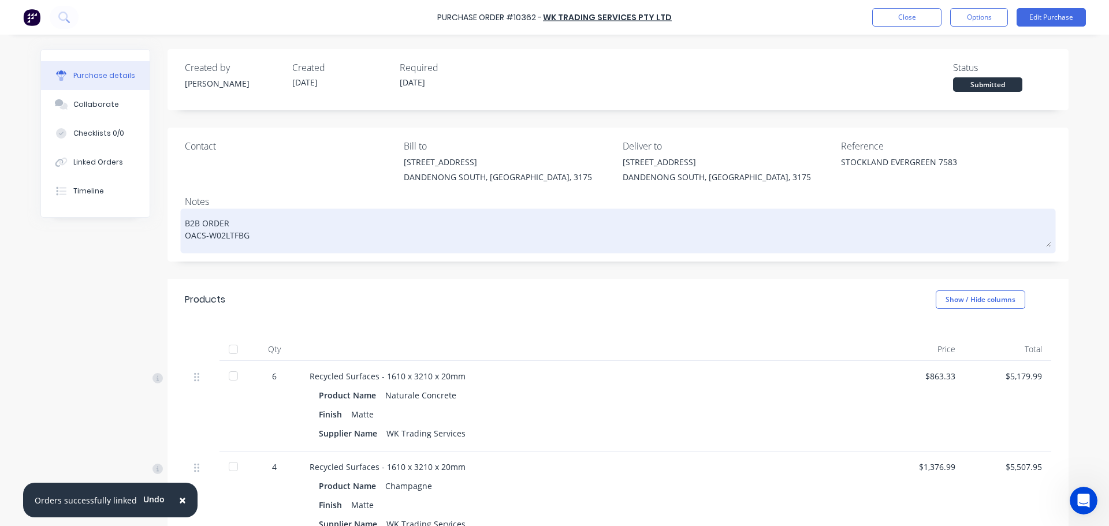
type textarea "B2B ORDER: OACS-W02LTFBG"
type textarea "x"
type textarea "B2B ORDER: OACS-W02LTFBG"
type textarea "x"
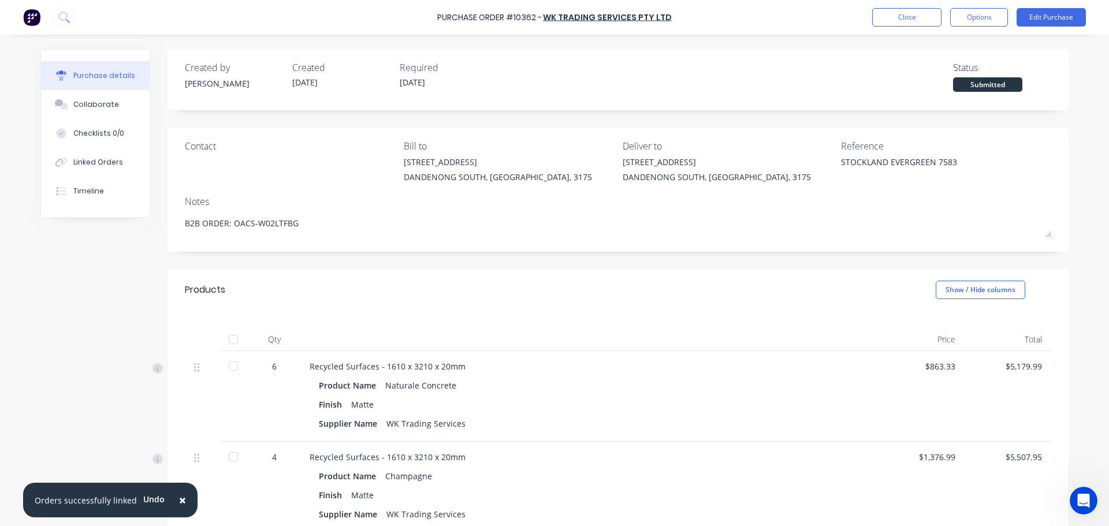
type textarea "B2B ORDER: OACS-W02LTFBG"
type textarea "x"
type textarea "B2B ORDER: OACS-W02LTFBG"
click at [130, 275] on div "Created by Stacey Created 09/09/25 Required 09/09/25 Status Submitted Contact B…" at bounding box center [554, 367] width 1028 height 637
click at [914, 13] on button "Close" at bounding box center [906, 17] width 69 height 18
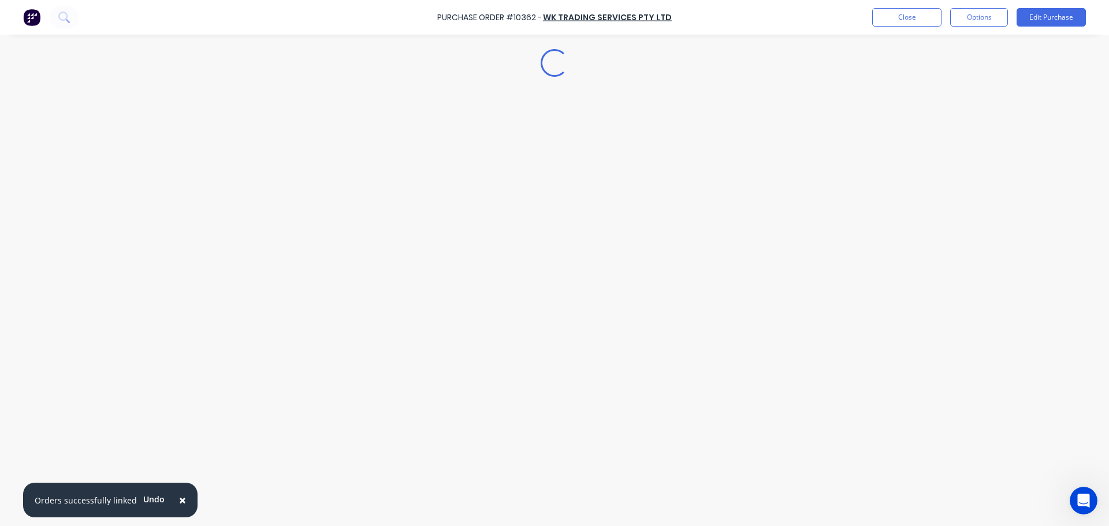
type textarea "x"
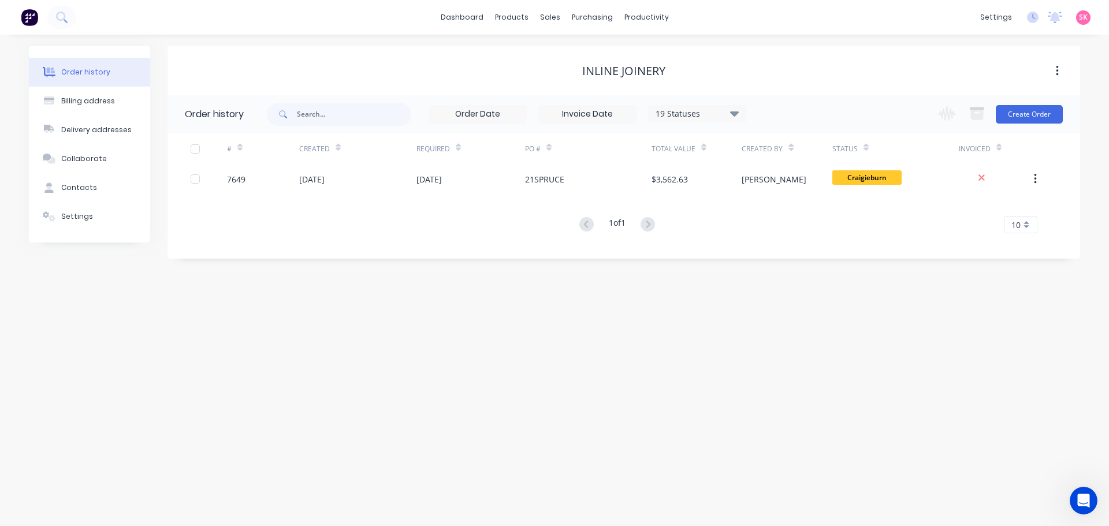
scroll to position [2, 0]
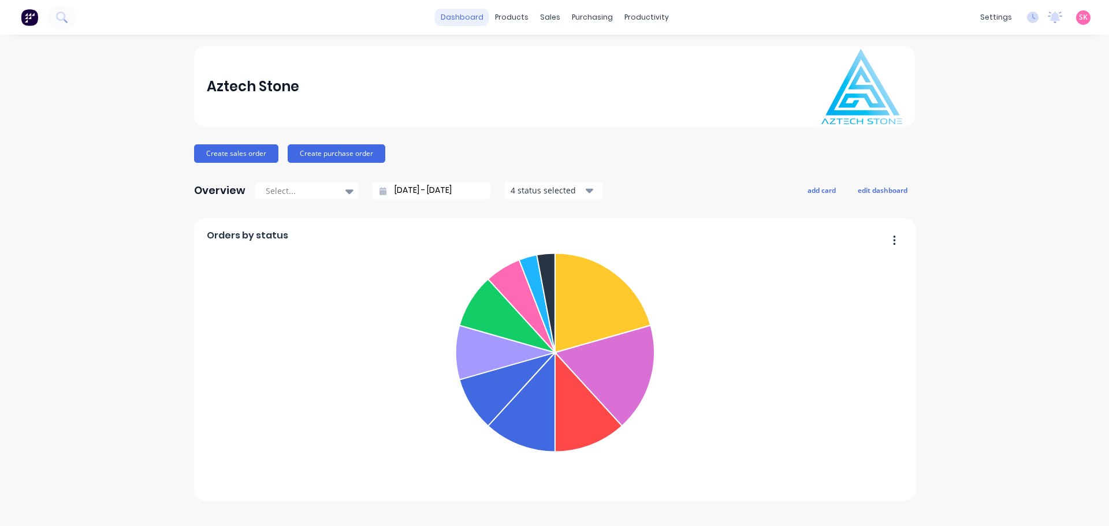
click at [465, 24] on link "dashboard" at bounding box center [462, 17] width 54 height 17
click at [505, 18] on div "products" at bounding box center [511, 17] width 45 height 17
click at [516, 53] on icon at bounding box center [515, 55] width 6 height 9
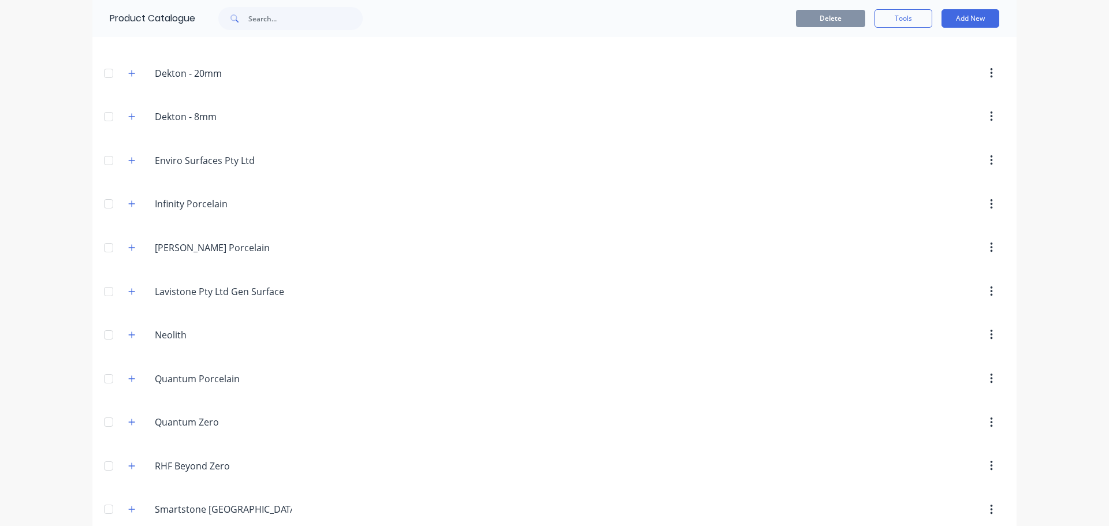
scroll to position [654, 0]
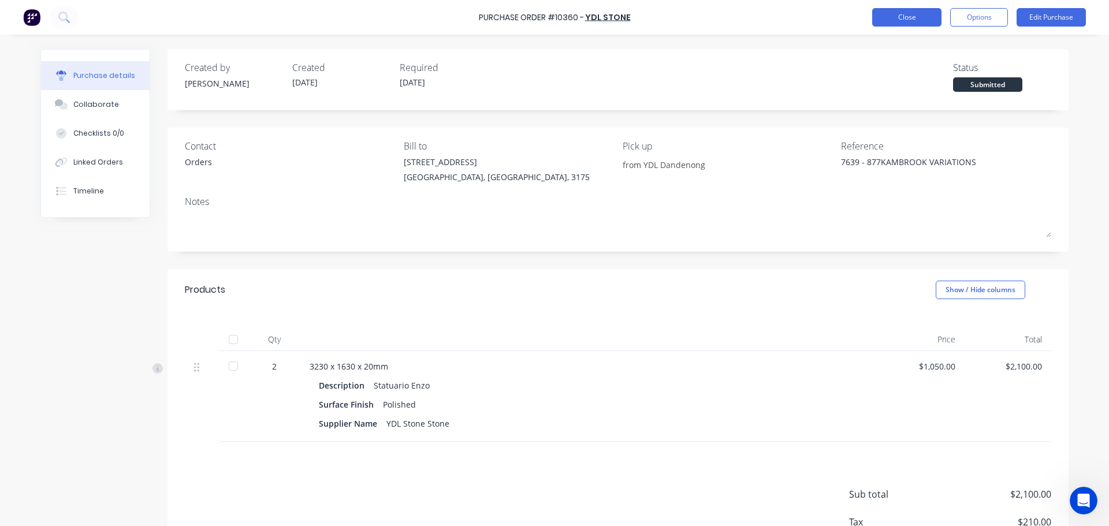
click at [900, 25] on button "Close" at bounding box center [906, 17] width 69 height 18
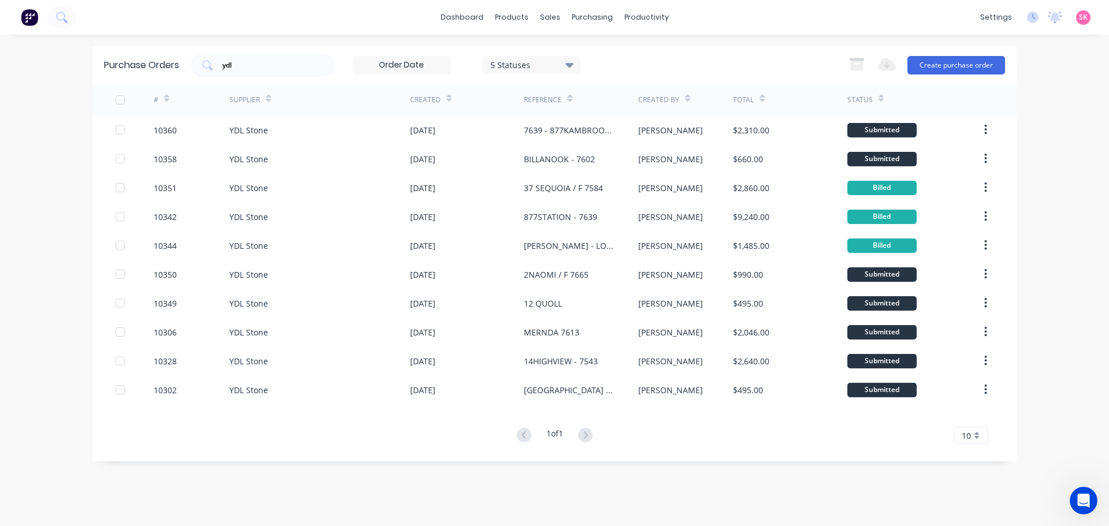
drag, startPoint x: 330, startPoint y: 66, endPoint x: 185, endPoint y: 73, distance: 145.2
click at [192, 73] on div "ydl 5 Statuses 5 Statuses" at bounding box center [386, 65] width 390 height 23
click at [304, 56] on div "ydl" at bounding box center [263, 65] width 144 height 23
type input "y"
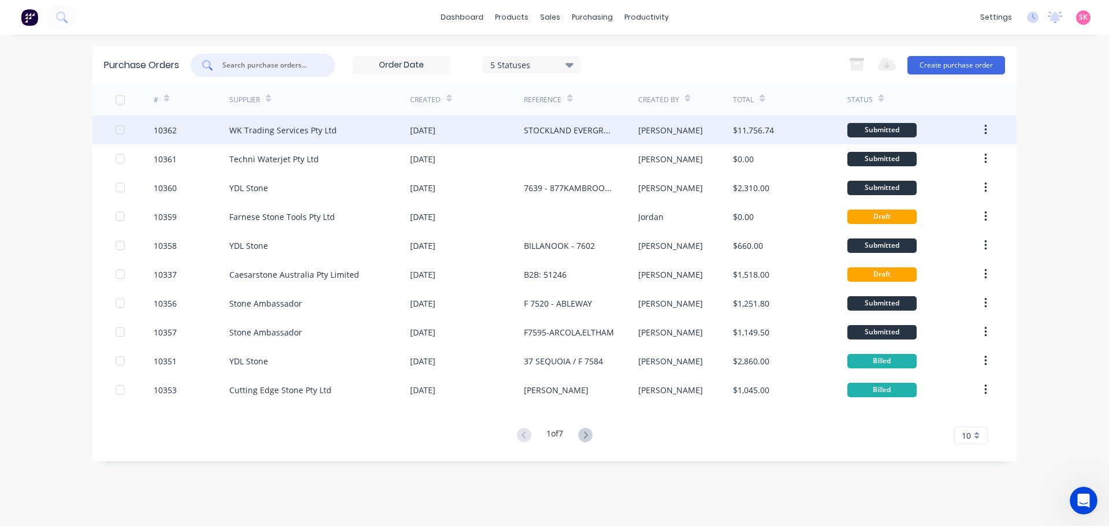
click at [395, 129] on div "WK Trading Services Pty Ltd" at bounding box center [319, 130] width 181 height 29
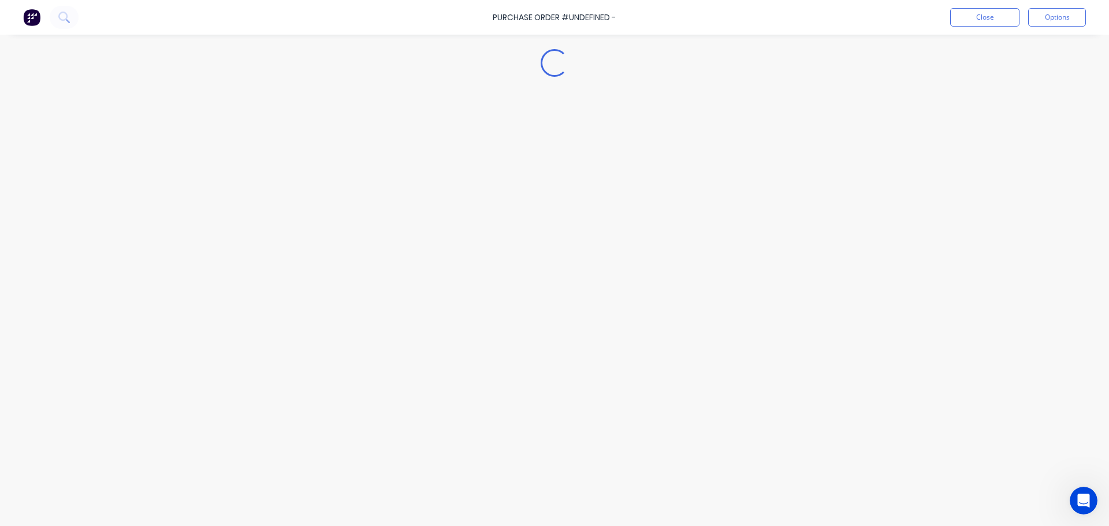
type textarea "x"
